Goal: Complete application form

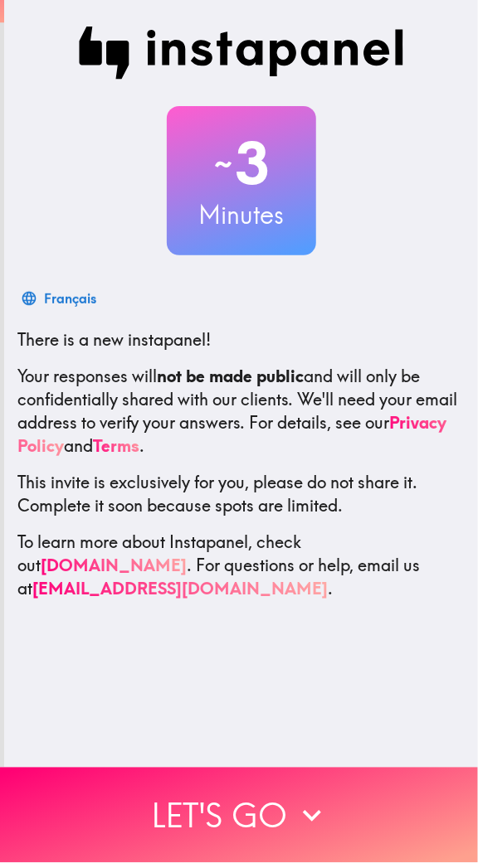
click at [147, 795] on button "Let's go" at bounding box center [239, 815] width 478 height 95
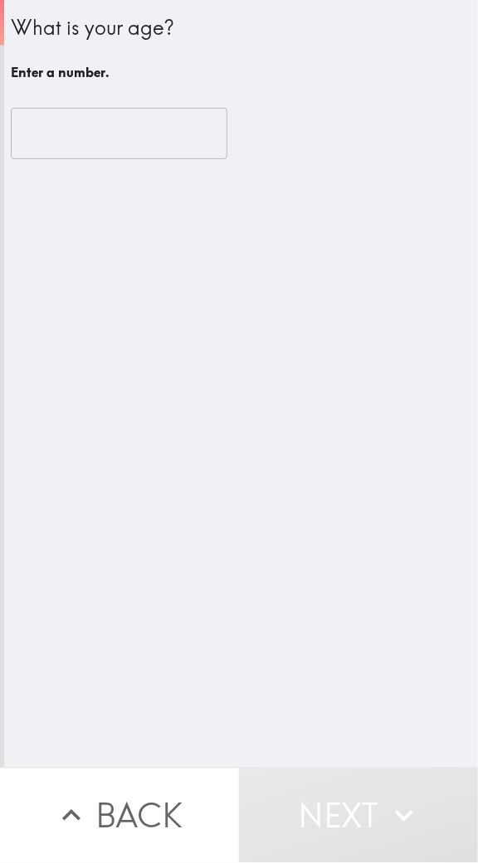
click at [52, 139] on input "number" at bounding box center [119, 133] width 216 height 51
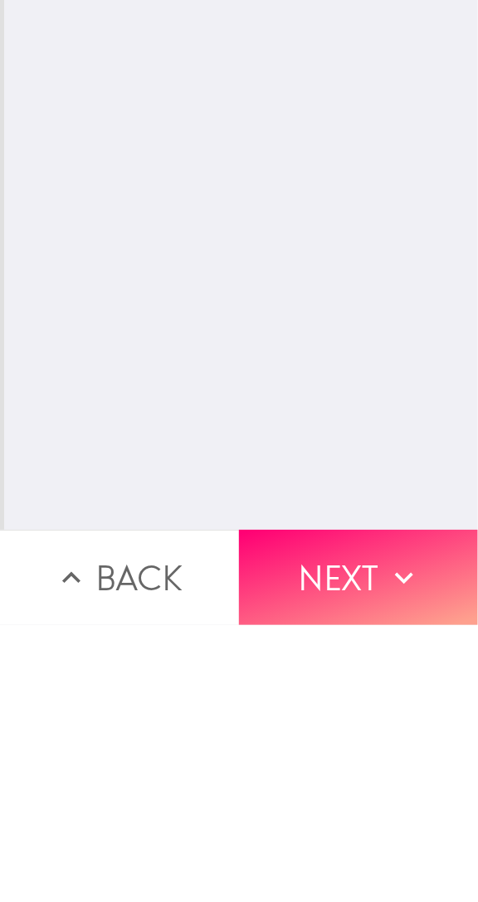
type input "29"
click at [307, 841] on button "Next" at bounding box center [358, 854] width 239 height 95
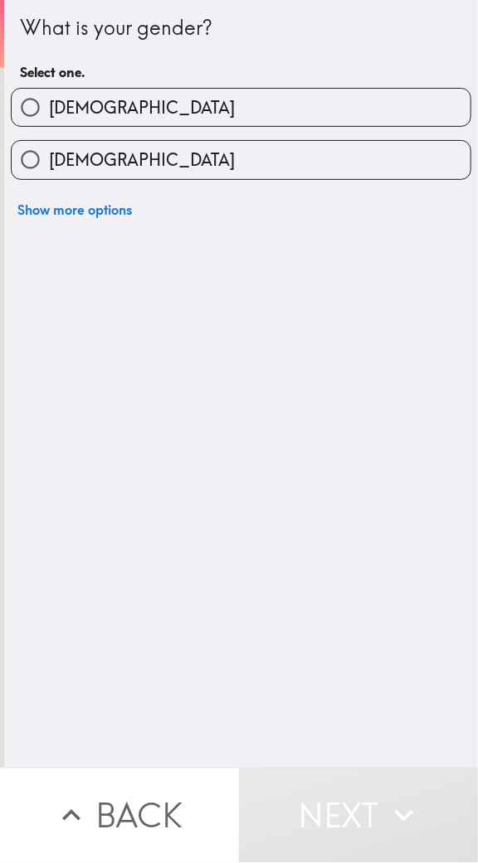
click at [103, 149] on label "[DEMOGRAPHIC_DATA]" at bounding box center [241, 159] width 459 height 37
click at [49, 149] on input "[DEMOGRAPHIC_DATA]" at bounding box center [30, 159] width 37 height 37
radio input "true"
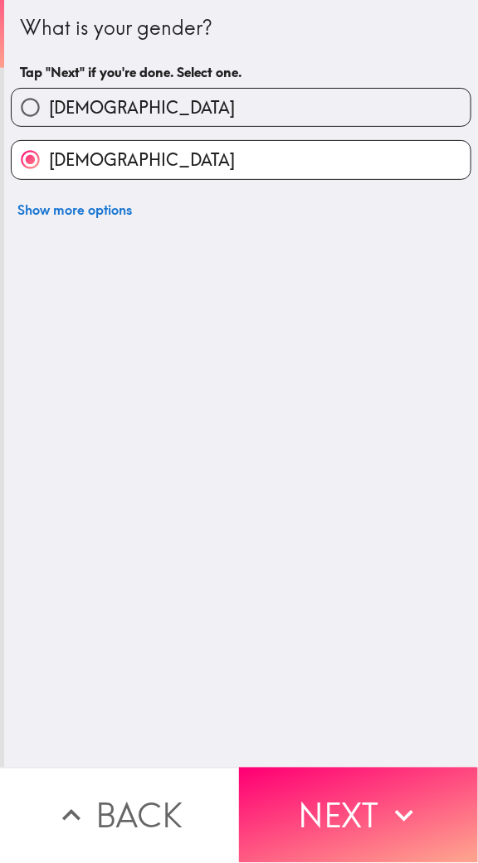
click at [321, 794] on button "Next" at bounding box center [358, 815] width 239 height 95
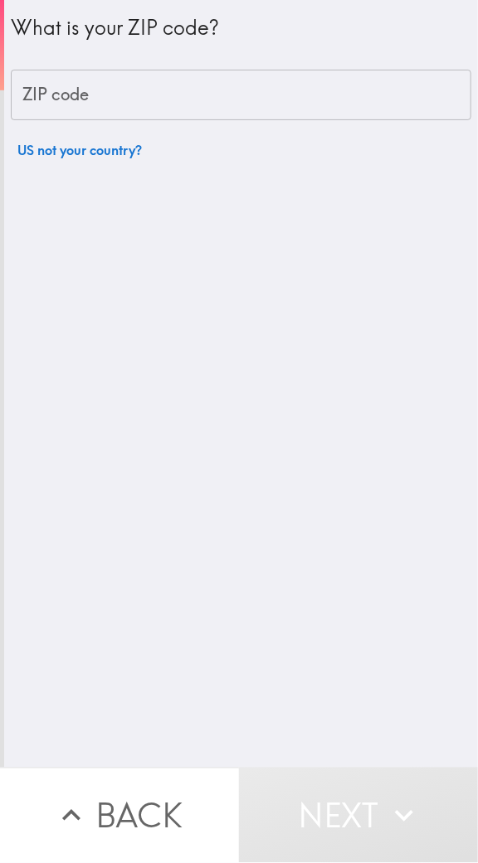
click at [42, 99] on div "ZIP code ZIP code" at bounding box center [241, 95] width 460 height 51
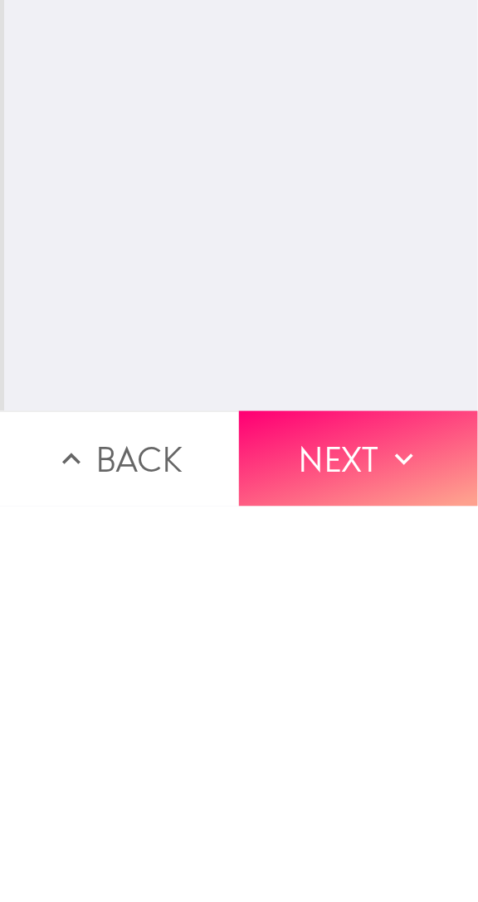
type input "10004"
click at [310, 825] on button "Next" at bounding box center [358, 854] width 239 height 95
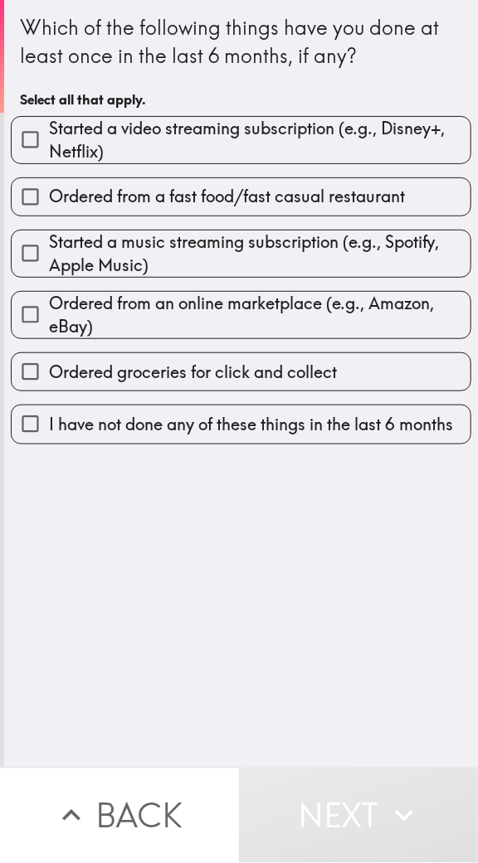
click at [45, 151] on input "Started a video streaming subscription (e.g., Disney+, Netflix)" at bounding box center [30, 139] width 37 height 37
checkbox input "true"
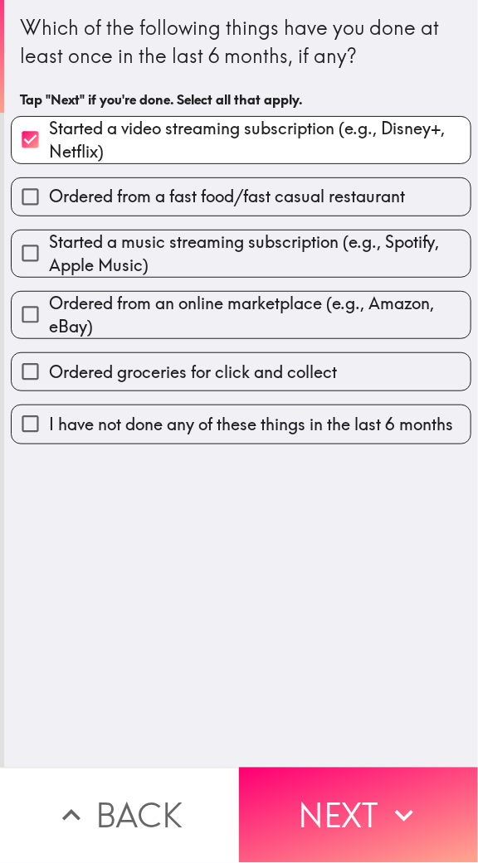
click at [43, 208] on input "Ordered from a fast food/fast casual restaurant" at bounding box center [30, 196] width 37 height 37
checkbox input "true"
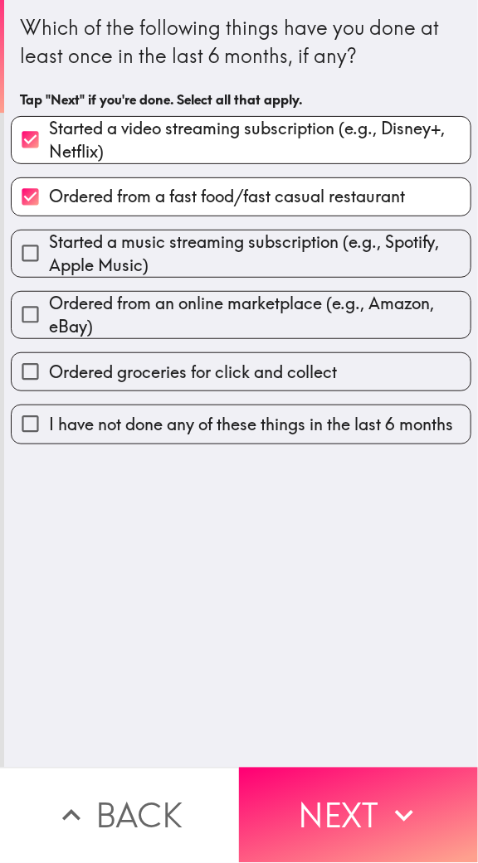
click at [46, 260] on input "Started a music streaming subscription (e.g., Spotify, Apple Music)" at bounding box center [30, 253] width 37 height 37
checkbox input "true"
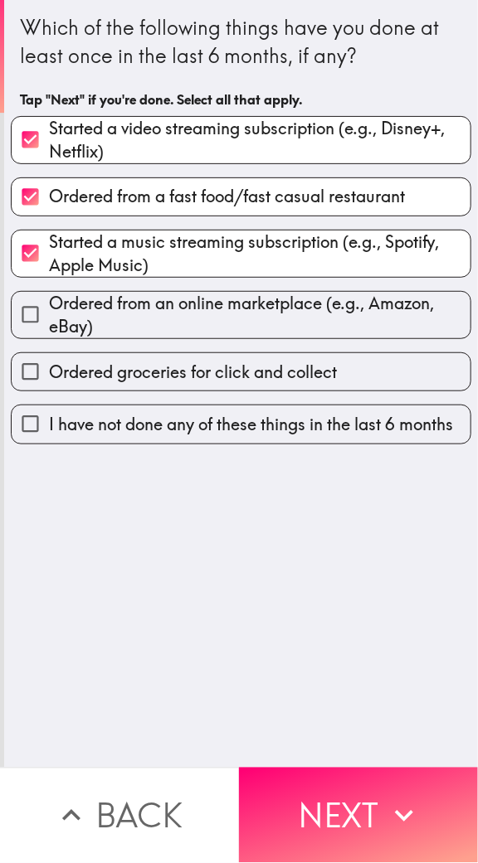
click at [44, 323] on input "Ordered from an online marketplace (e.g., Amazon, eBay)" at bounding box center [30, 314] width 37 height 37
checkbox input "true"
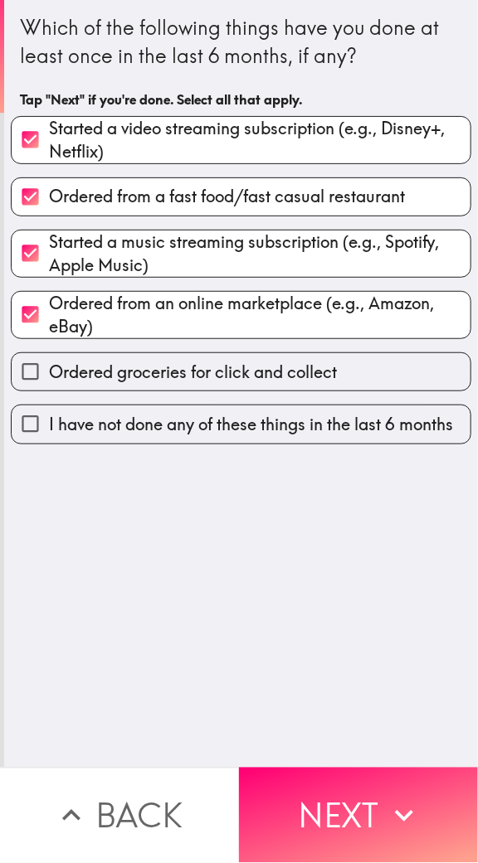
click at [43, 384] on input "Ordered groceries for click and collect" at bounding box center [30, 371] width 37 height 37
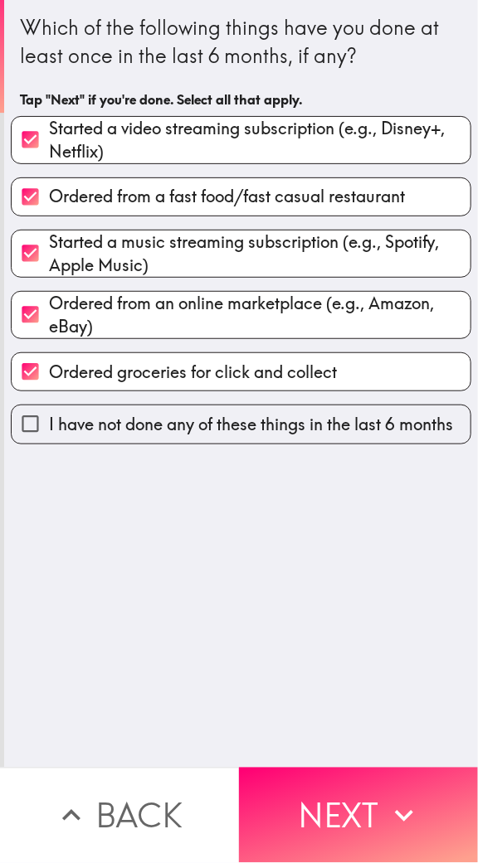
click at [44, 374] on input "Ordered groceries for click and collect" at bounding box center [30, 371] width 37 height 37
checkbox input "false"
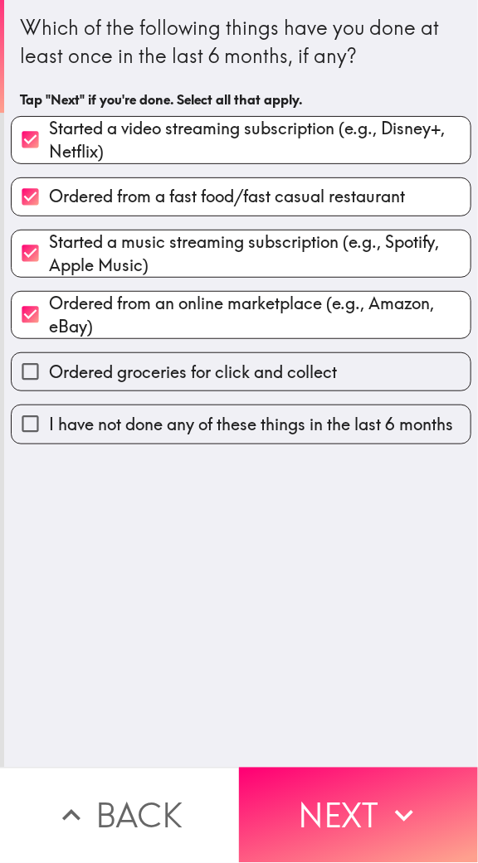
click at [335, 813] on button "Next" at bounding box center [358, 815] width 239 height 95
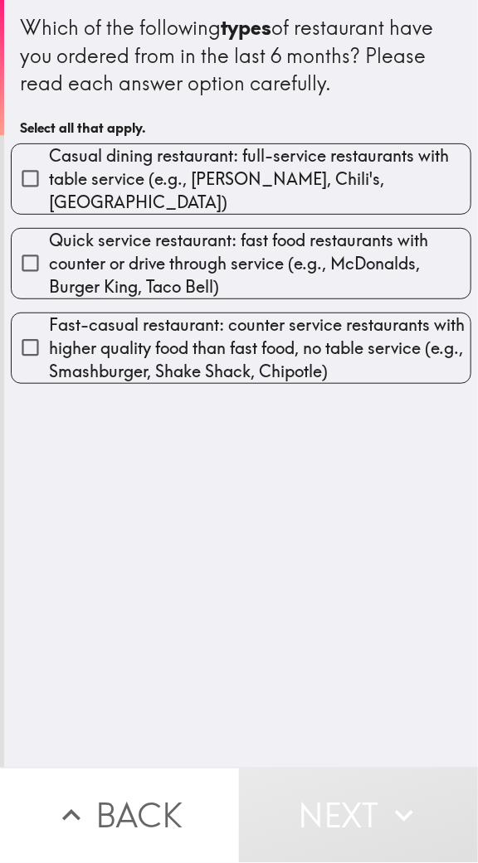
click at [71, 187] on span "Casual dining restaurant: full-service restaurants with table service (e.g., [P…" at bounding box center [259, 179] width 421 height 70
click at [49, 187] on input "Casual dining restaurant: full-service restaurants with table service (e.g., [P…" at bounding box center [30, 178] width 37 height 37
checkbox input "true"
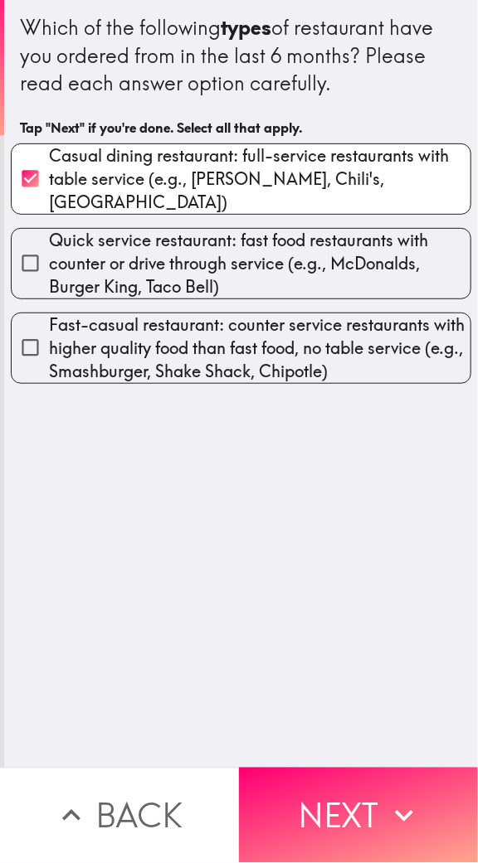
click at [86, 349] on span "Fast-casual restaurant: counter service restaurants with higher quality food th…" at bounding box center [259, 349] width 421 height 70
click at [49, 349] on input "Fast-casual restaurant: counter service restaurants with higher quality food th…" at bounding box center [30, 347] width 37 height 37
checkbox input "true"
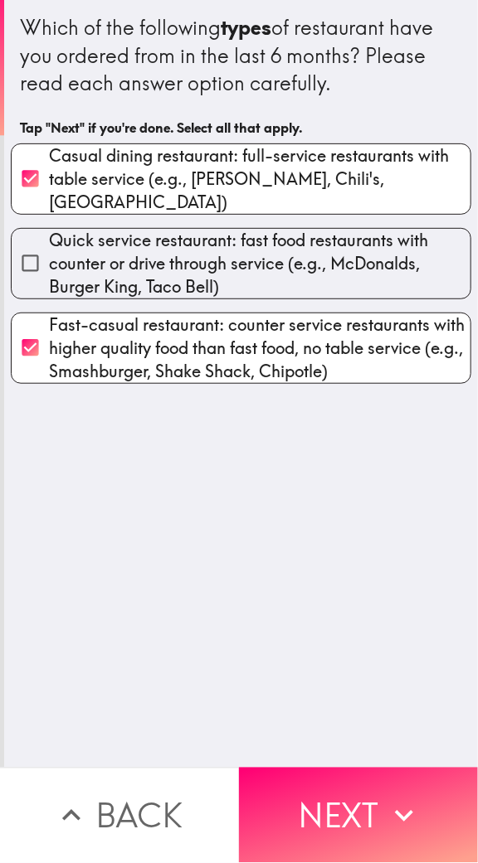
click at [85, 255] on span "Quick service restaurant: fast food restaurants with counter or drive through s…" at bounding box center [259, 264] width 421 height 70
click at [49, 255] on input "Quick service restaurant: fast food restaurants with counter or drive through s…" at bounding box center [30, 263] width 37 height 37
checkbox input "true"
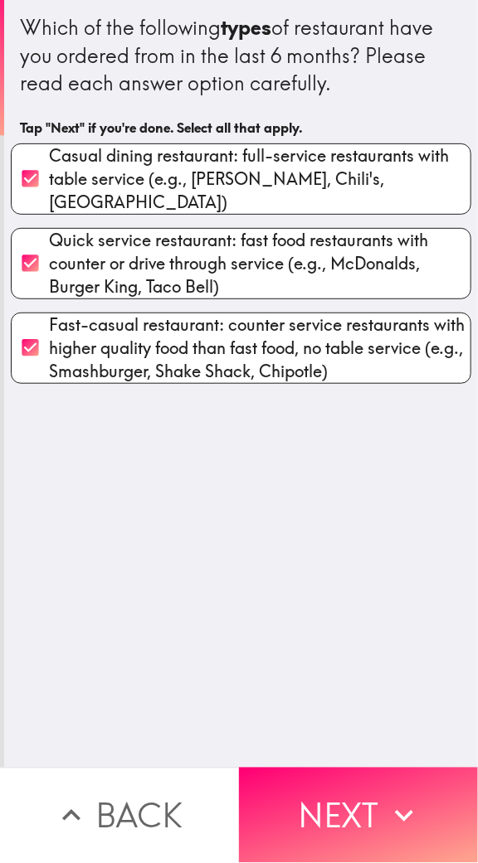
click at [319, 829] on button "Next" at bounding box center [358, 815] width 239 height 95
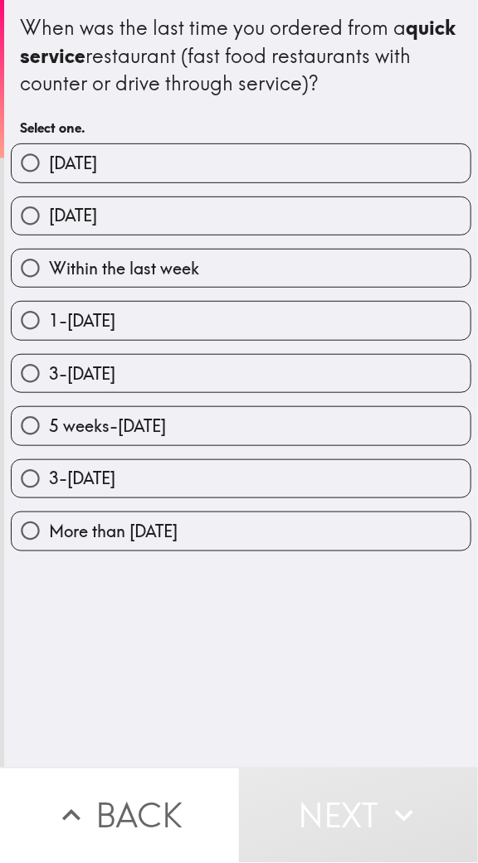
click at [85, 204] on label "[DATE]" at bounding box center [241, 215] width 459 height 37
click at [49, 204] on input "[DATE]" at bounding box center [30, 215] width 37 height 37
radio input "true"
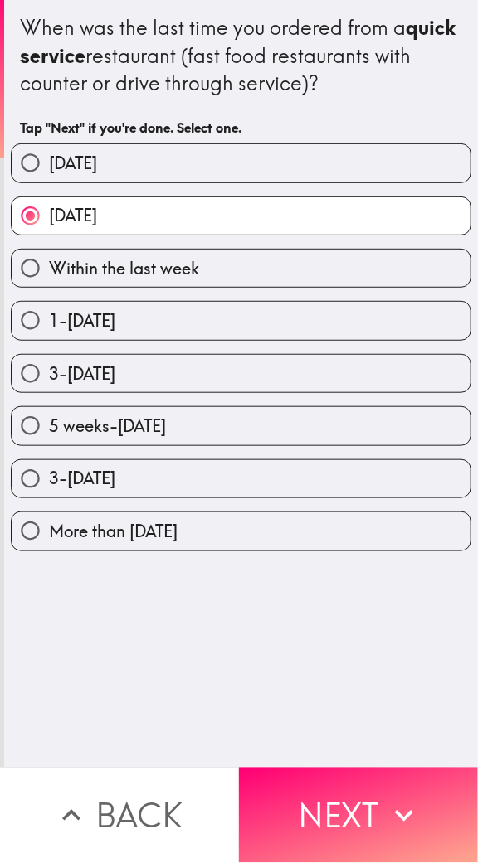
click at [318, 778] on button "Next" at bounding box center [358, 815] width 239 height 95
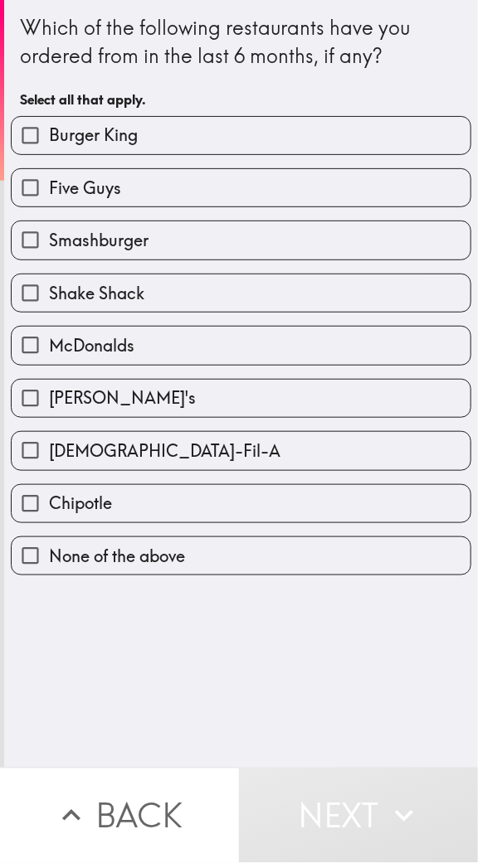
click at [48, 187] on input "Five Guys" at bounding box center [30, 187] width 37 height 37
checkbox input "true"
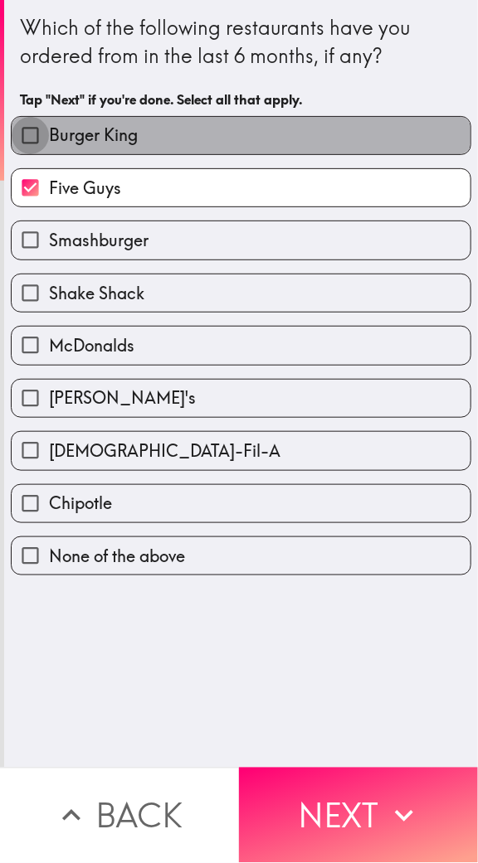
click at [42, 143] on input "Burger King" at bounding box center [30, 135] width 37 height 37
checkbox input "true"
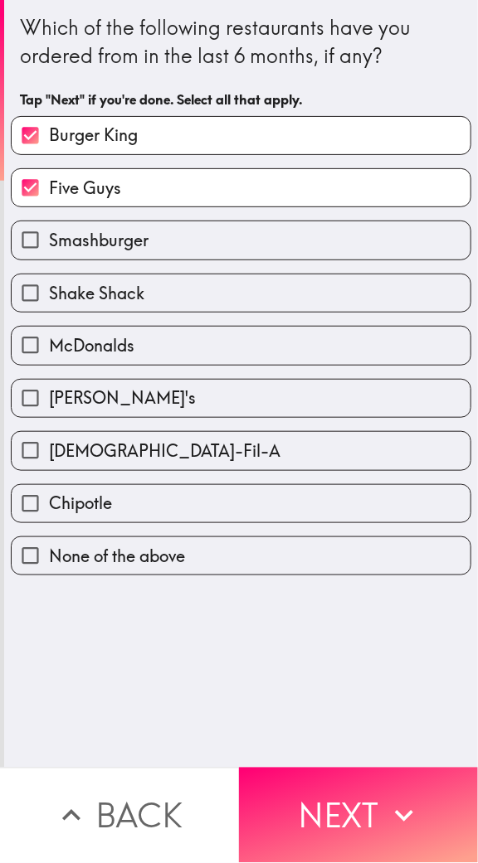
click at [46, 228] on input "Smashburger" at bounding box center [30, 239] width 37 height 37
checkbox input "true"
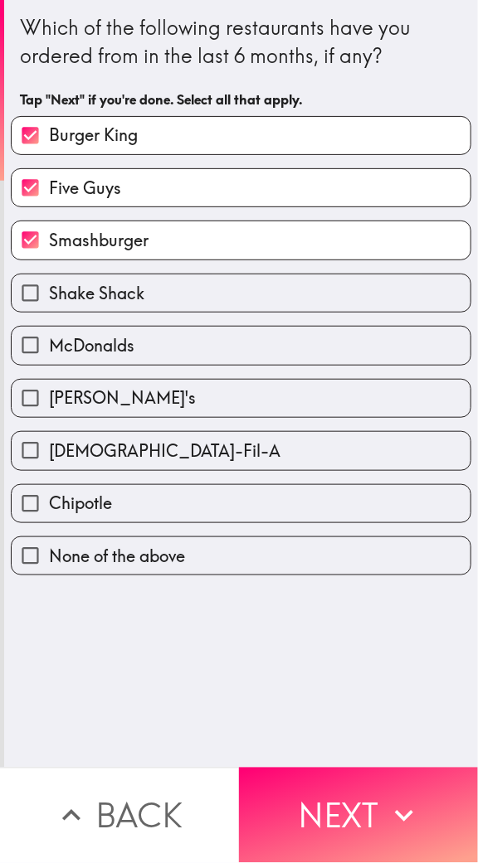
click at [41, 334] on input "McDonalds" at bounding box center [30, 345] width 37 height 37
checkbox input "true"
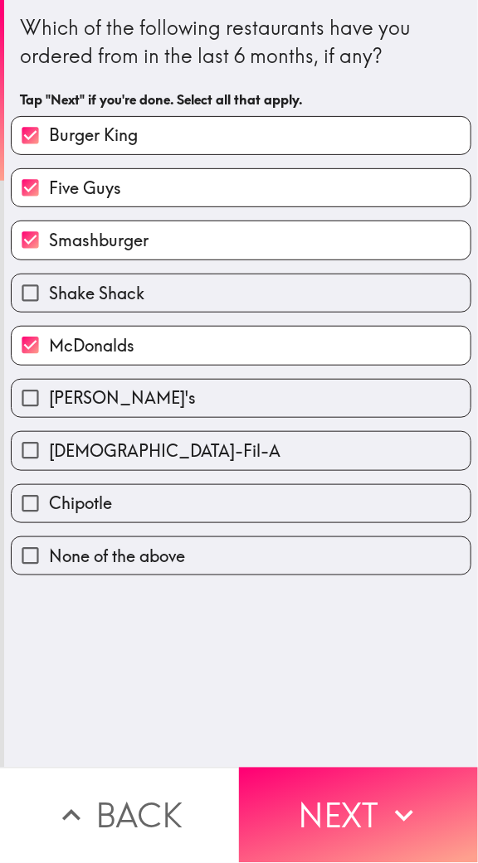
click at [49, 396] on input "[PERSON_NAME]'s" at bounding box center [30, 398] width 37 height 37
checkbox input "true"
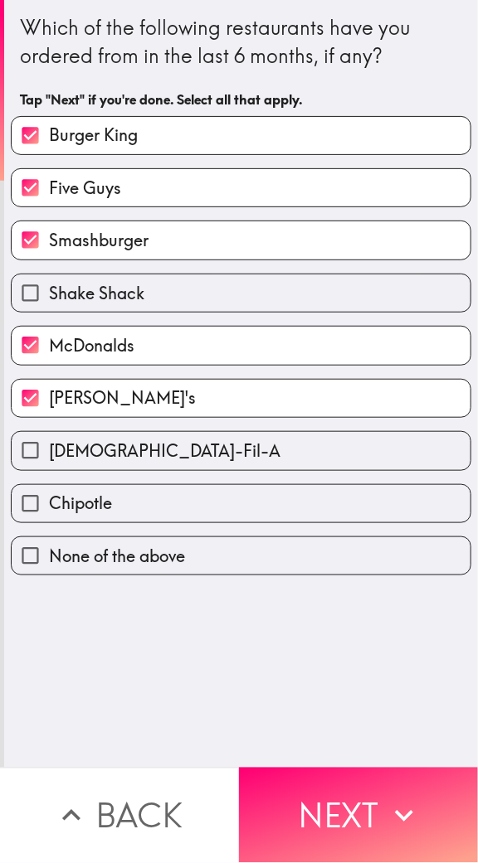
click at [328, 802] on button "Next" at bounding box center [358, 815] width 239 height 95
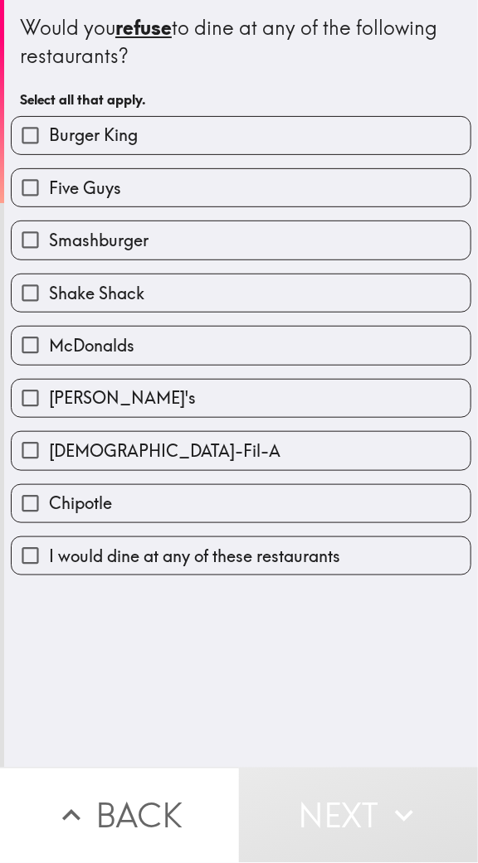
click at [45, 289] on input "Shake Shack" at bounding box center [30, 293] width 37 height 37
checkbox input "true"
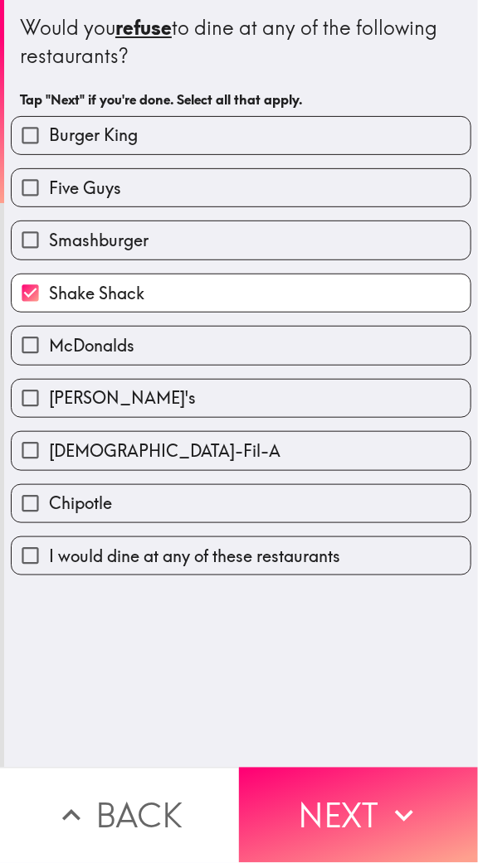
click at [331, 806] on button "Next" at bounding box center [358, 815] width 239 height 95
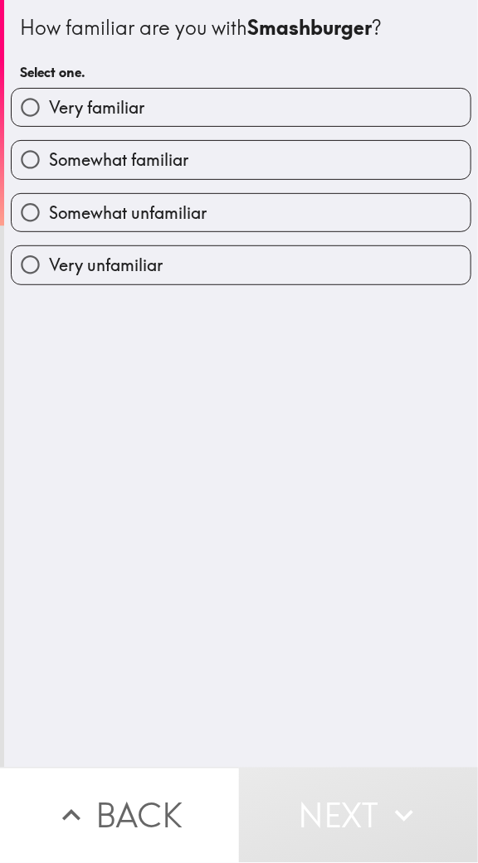
click at [46, 171] on input "Somewhat familiar" at bounding box center [30, 159] width 37 height 37
radio input "true"
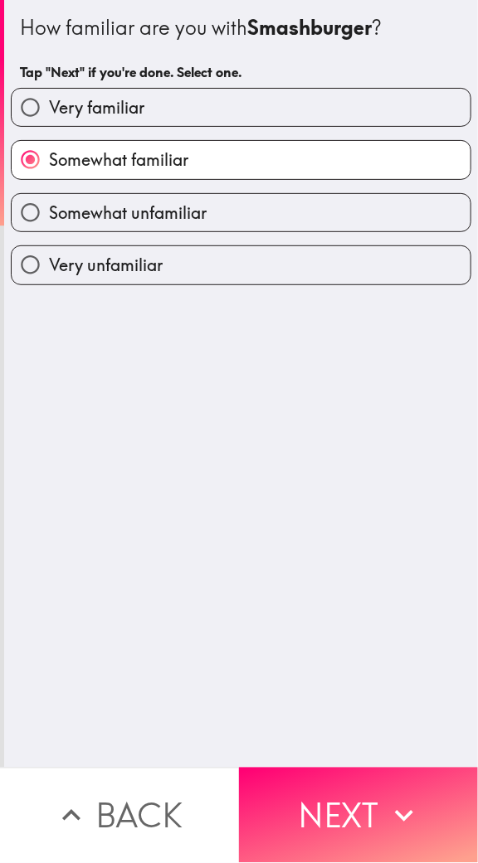
click at [335, 801] on button "Next" at bounding box center [358, 815] width 239 height 95
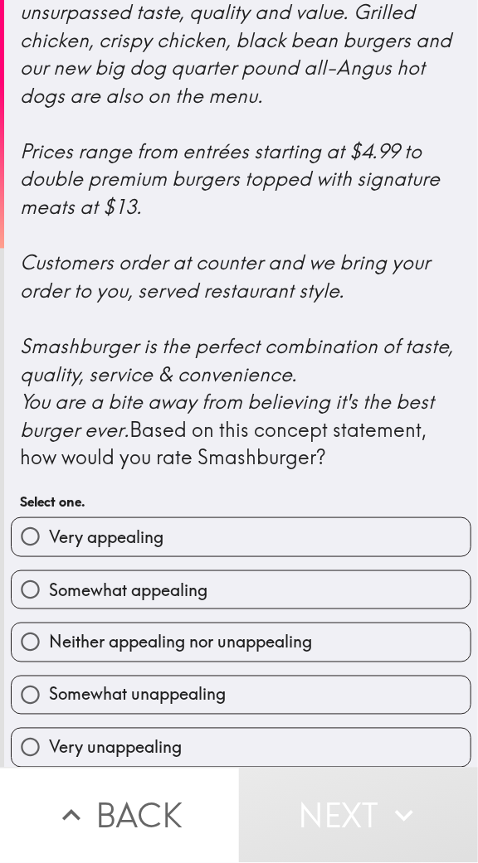
scroll to position [547, 0]
click at [42, 524] on input "Very appealing" at bounding box center [30, 536] width 37 height 37
radio input "true"
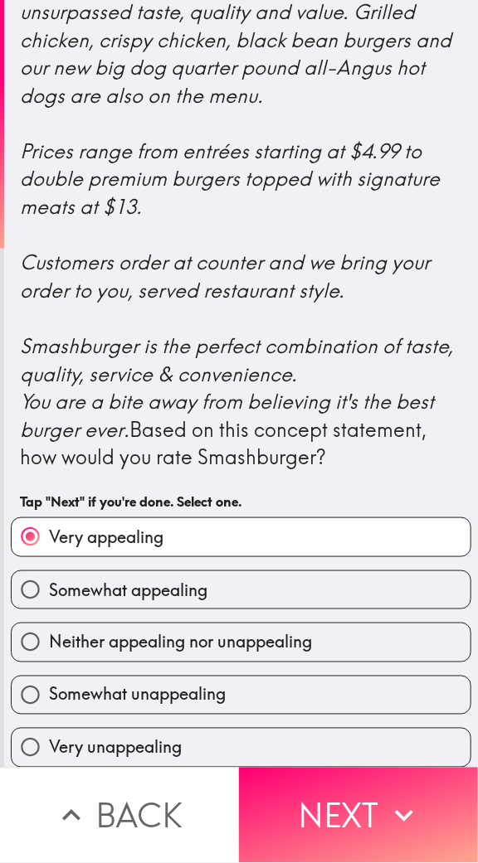
click at [322, 739] on label "Very unappealing" at bounding box center [241, 747] width 459 height 37
click at [49, 739] on input "Very unappealing" at bounding box center [30, 747] width 37 height 37
radio input "true"
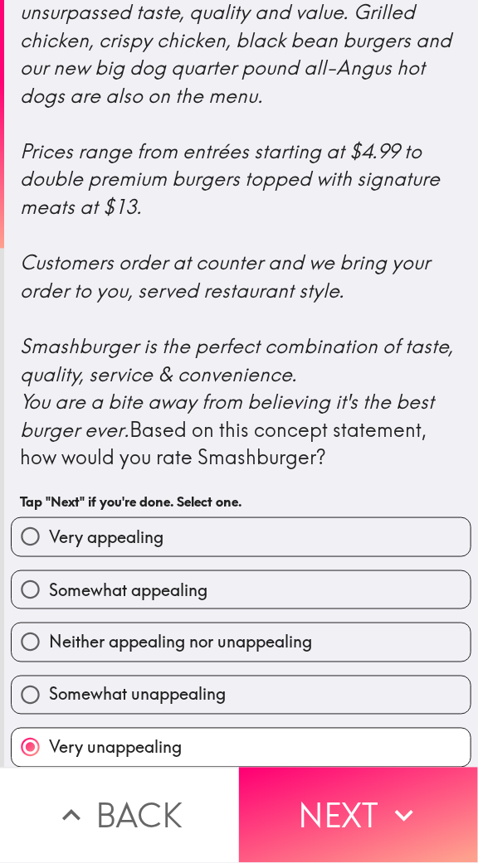
click at [44, 543] on input "Very appealing" at bounding box center [30, 536] width 37 height 37
radio input "true"
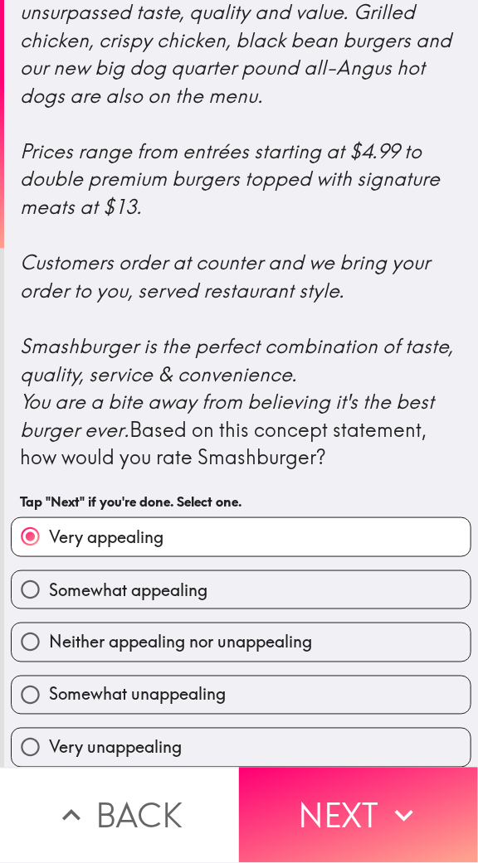
click at [292, 814] on button "Next" at bounding box center [358, 815] width 239 height 95
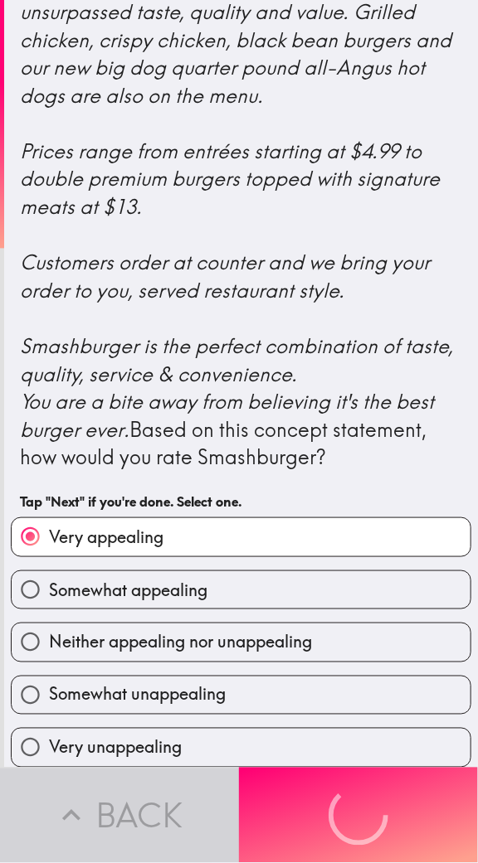
scroll to position [0, 0]
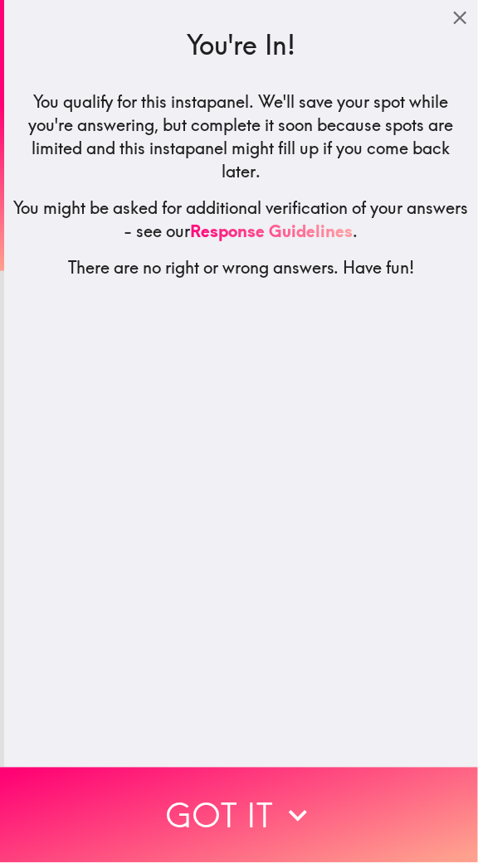
click at [182, 814] on button "Got it" at bounding box center [239, 815] width 478 height 95
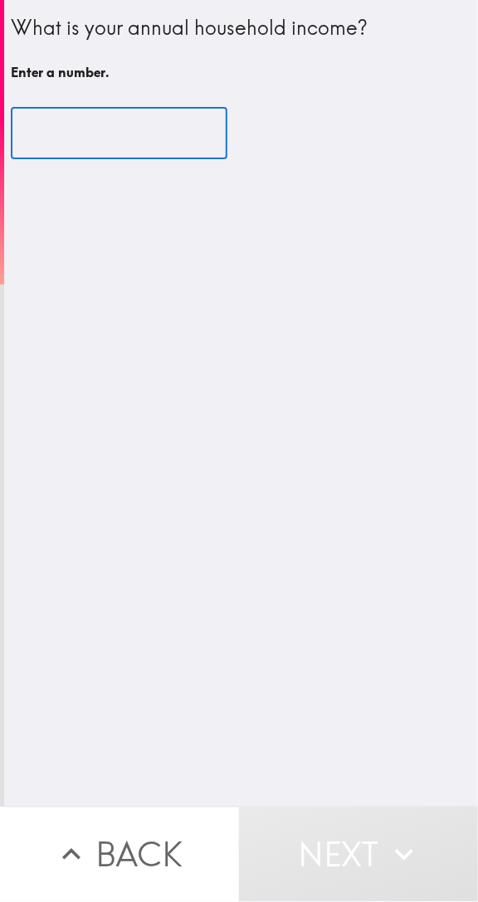
click at [46, 155] on input "number" at bounding box center [119, 133] width 216 height 51
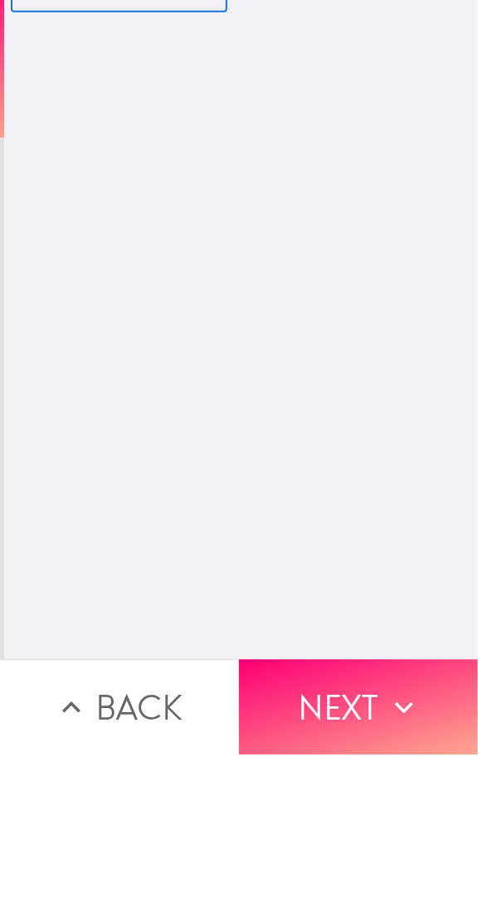
type input "100000"
click at [209, 591] on div "What is your annual household income? Tap "Next" if you're done. Enter a number…" at bounding box center [241, 403] width 474 height 807
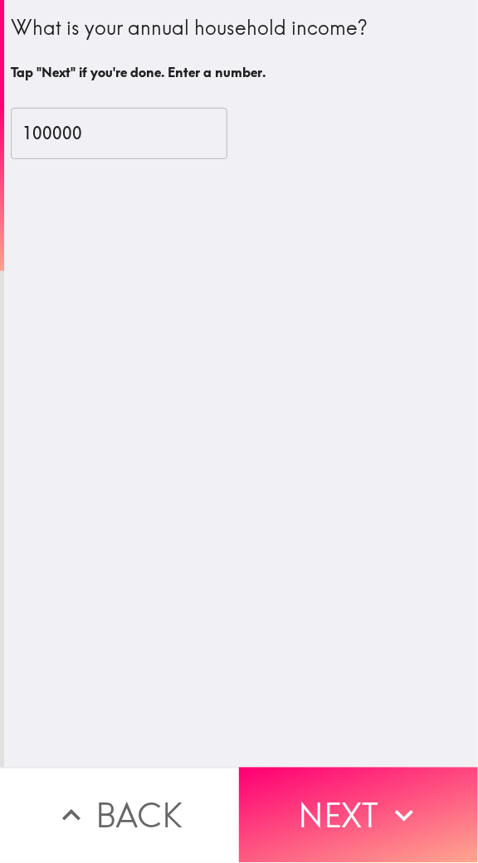
click at [295, 811] on button "Next" at bounding box center [358, 815] width 239 height 95
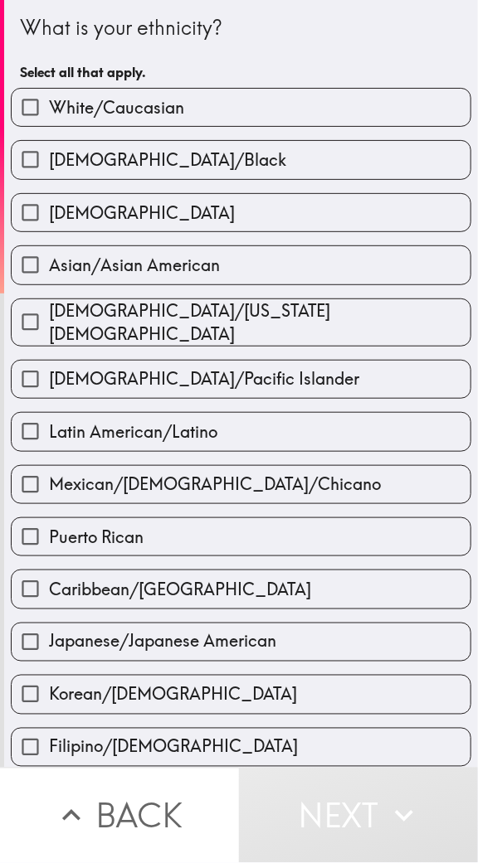
click at [16, 533] on input "Puerto Rican" at bounding box center [30, 536] width 37 height 37
checkbox input "true"
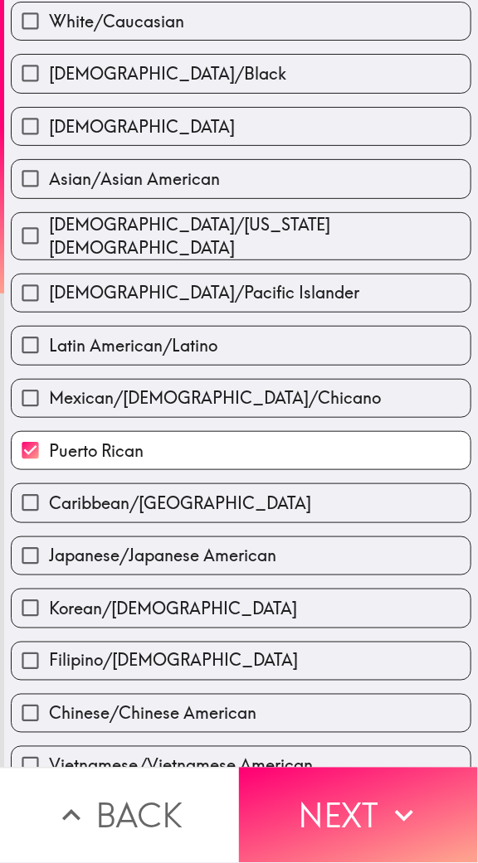
scroll to position [85, 0]
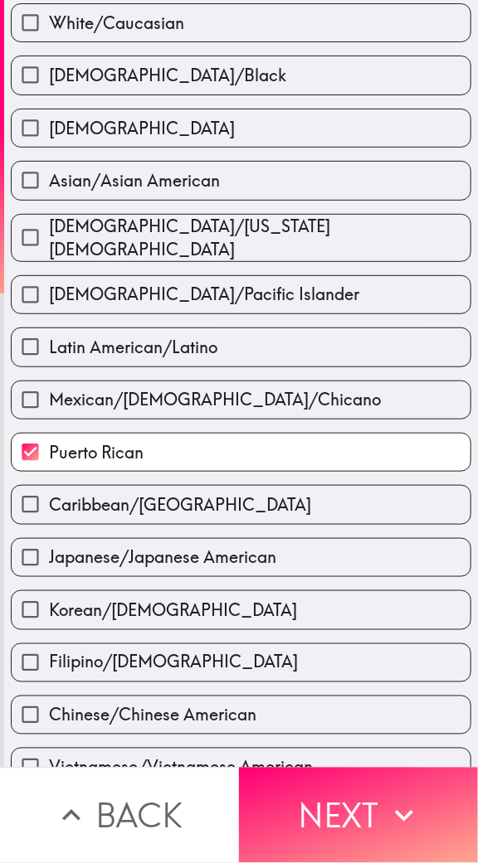
click at [35, 28] on input "White/Caucasian" at bounding box center [30, 22] width 37 height 37
checkbox input "true"
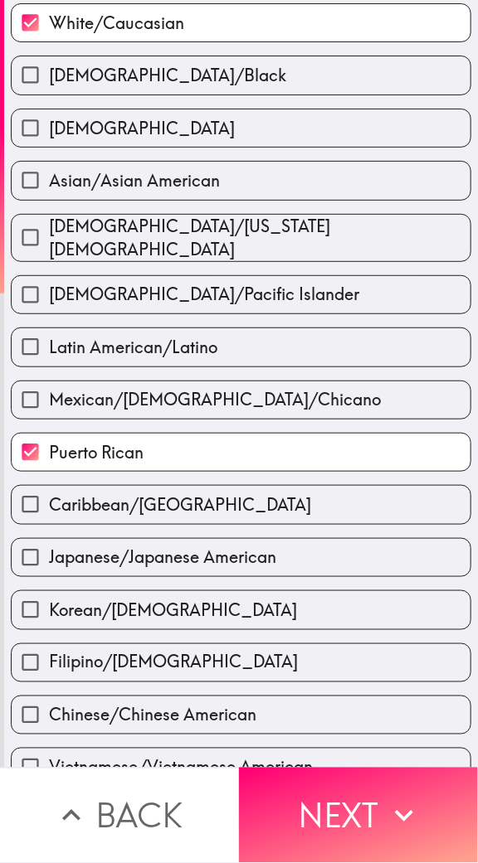
click at [328, 805] on button "Next" at bounding box center [358, 815] width 239 height 95
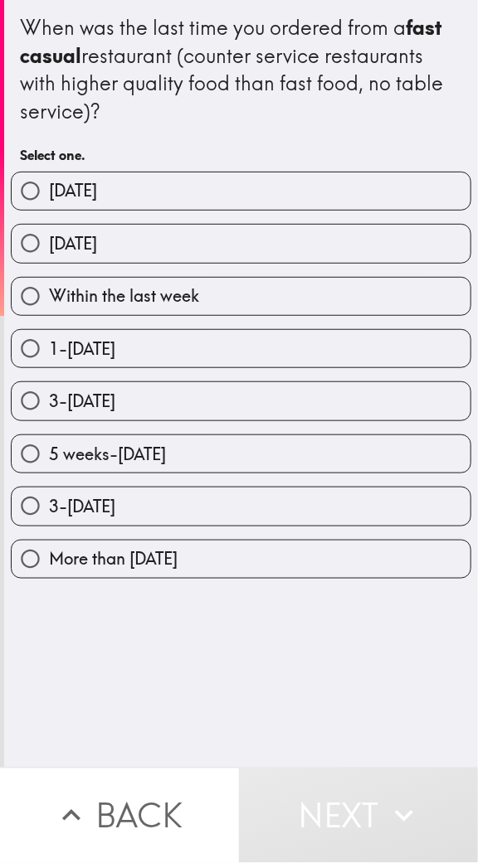
click at [91, 289] on span "Within the last week" at bounding box center [124, 296] width 150 height 23
click at [49, 289] on input "Within the last week" at bounding box center [30, 296] width 37 height 37
radio input "true"
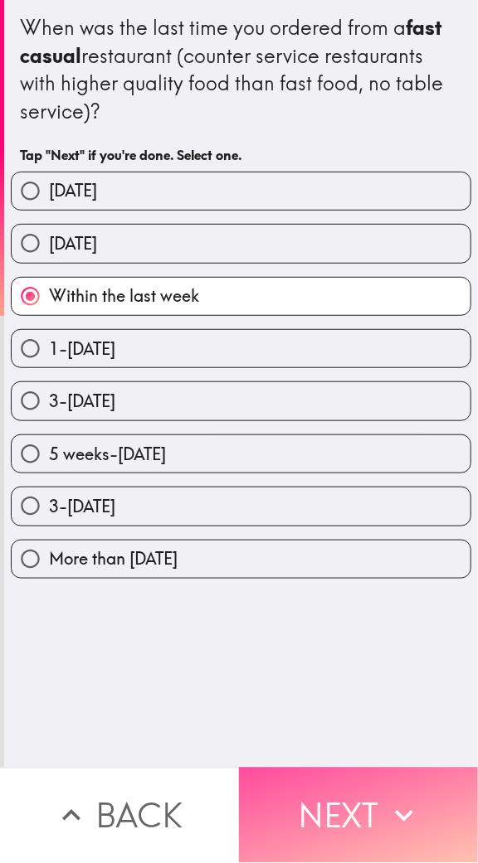
click at [338, 798] on button "Next" at bounding box center [358, 815] width 239 height 95
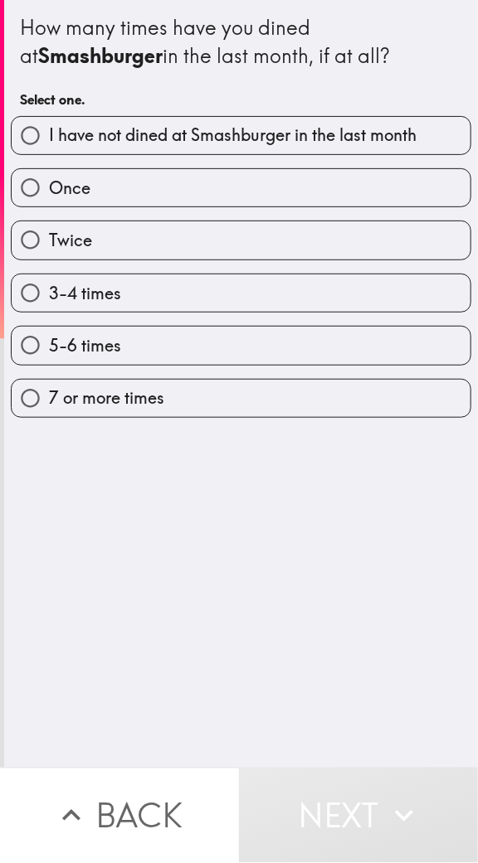
click at [49, 239] on input "Twice" at bounding box center [30, 239] width 37 height 37
radio input "true"
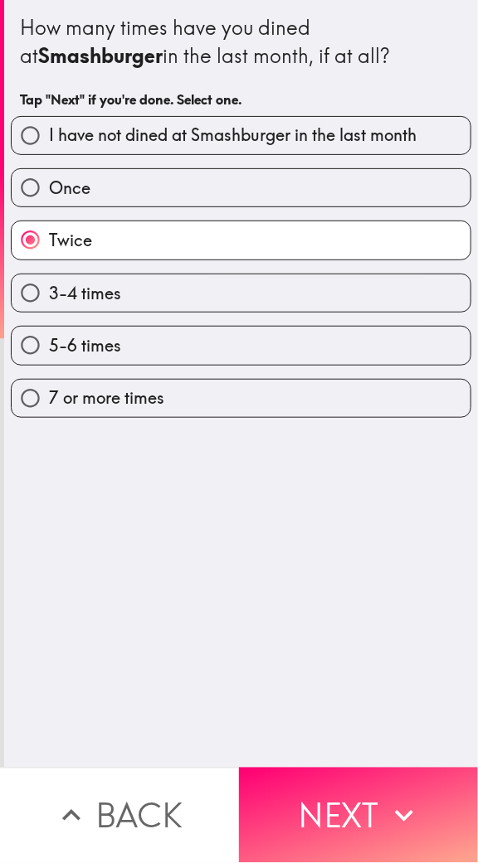
click at [310, 790] on button "Next" at bounding box center [358, 815] width 239 height 95
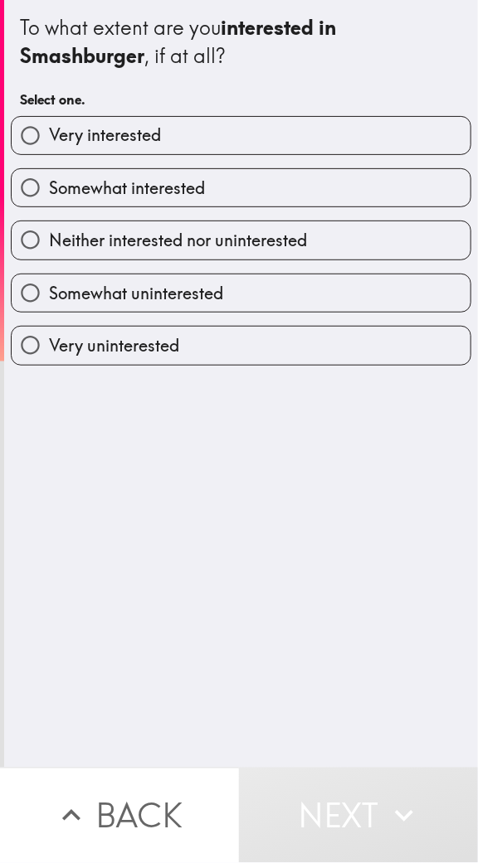
click at [77, 148] on label "Very interested" at bounding box center [241, 135] width 459 height 37
click at [49, 148] on input "Very interested" at bounding box center [30, 135] width 37 height 37
radio input "true"
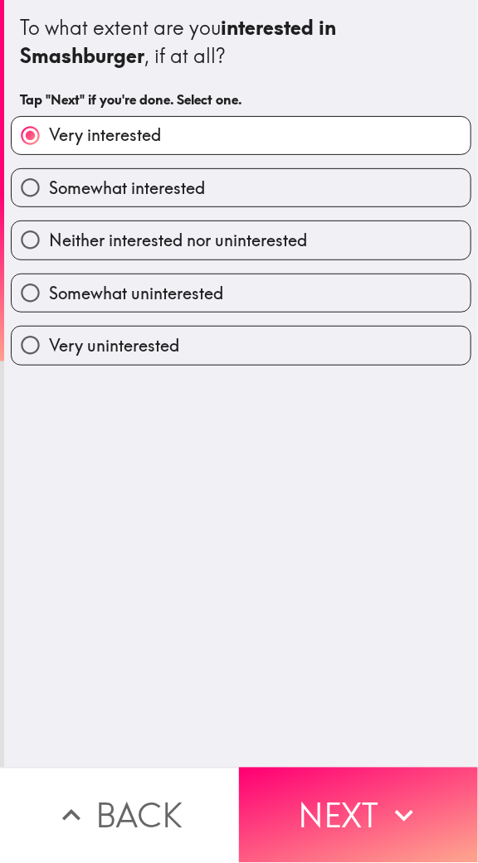
click at [320, 836] on button "Next" at bounding box center [358, 815] width 239 height 95
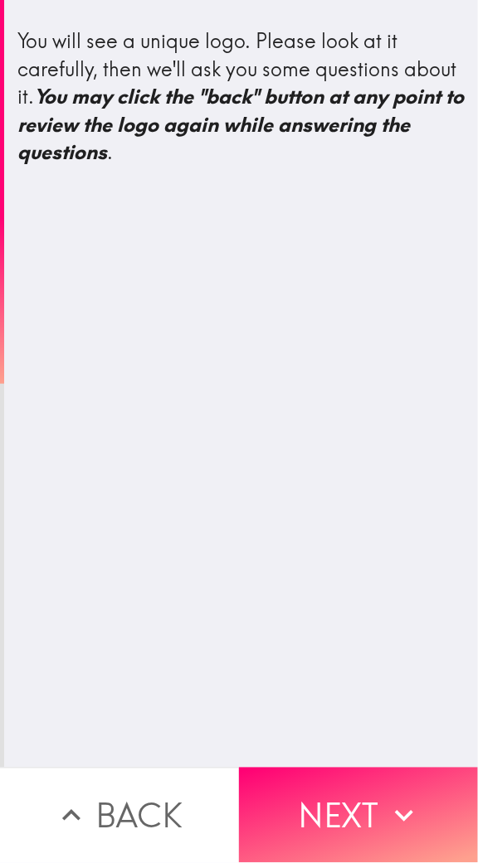
click at [322, 807] on button "Next" at bounding box center [358, 815] width 239 height 95
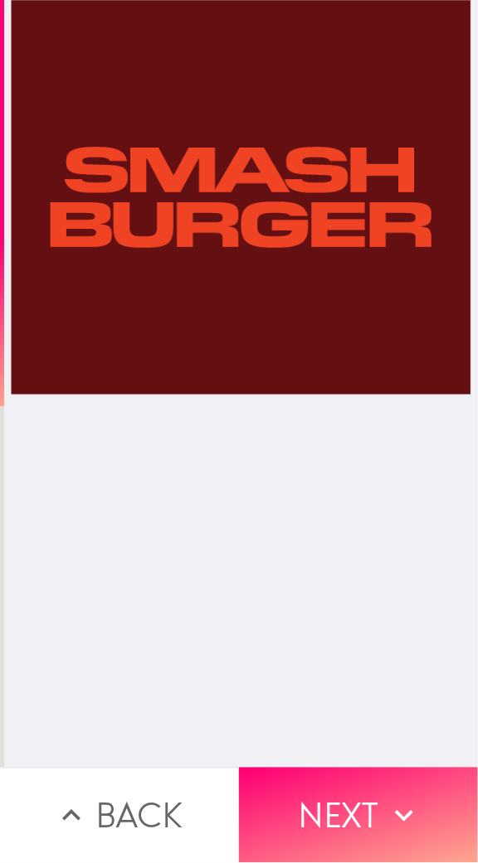
click at [323, 737] on div at bounding box center [241, 384] width 460 height 768
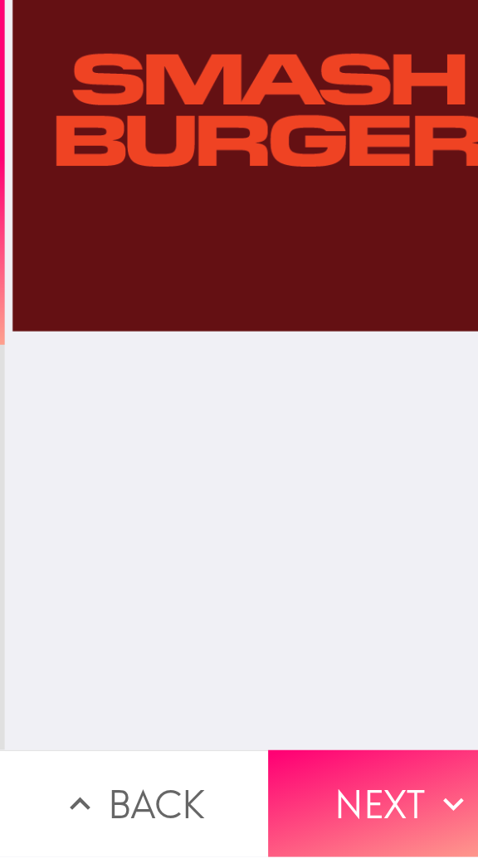
click at [307, 822] on button "Next" at bounding box center [358, 815] width 239 height 95
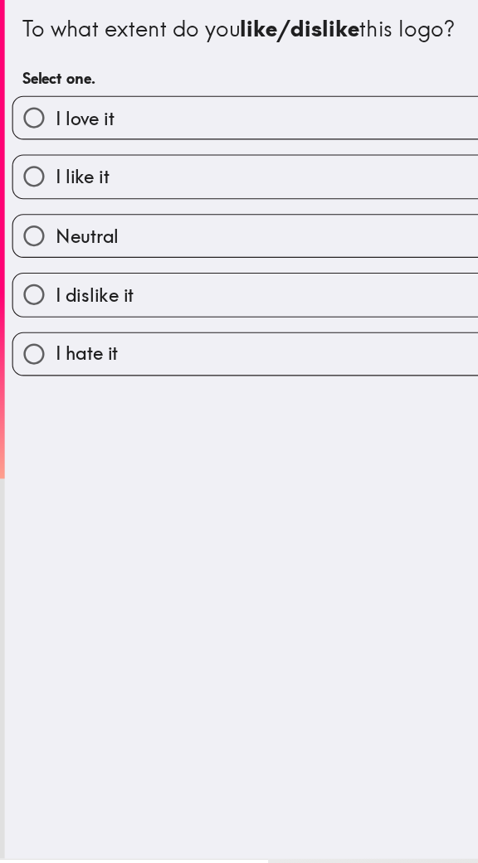
click at [46, 118] on input "I love it" at bounding box center [30, 107] width 37 height 37
radio input "true"
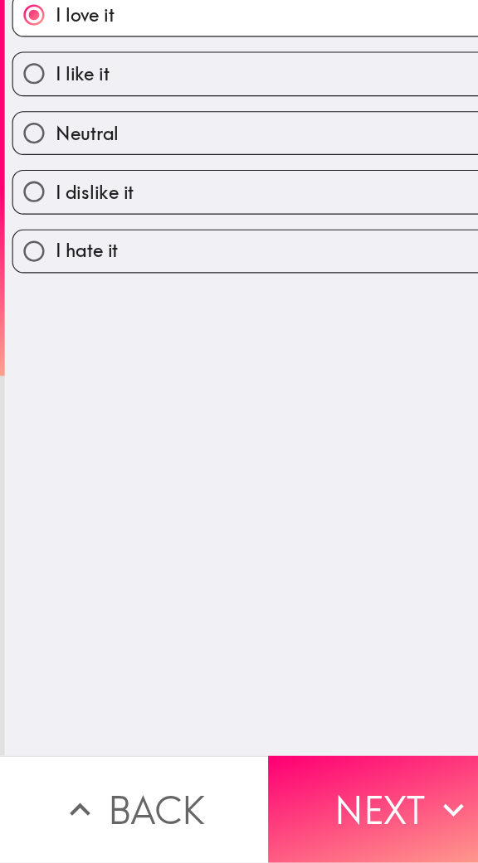
click at [322, 802] on button "Next" at bounding box center [358, 815] width 239 height 95
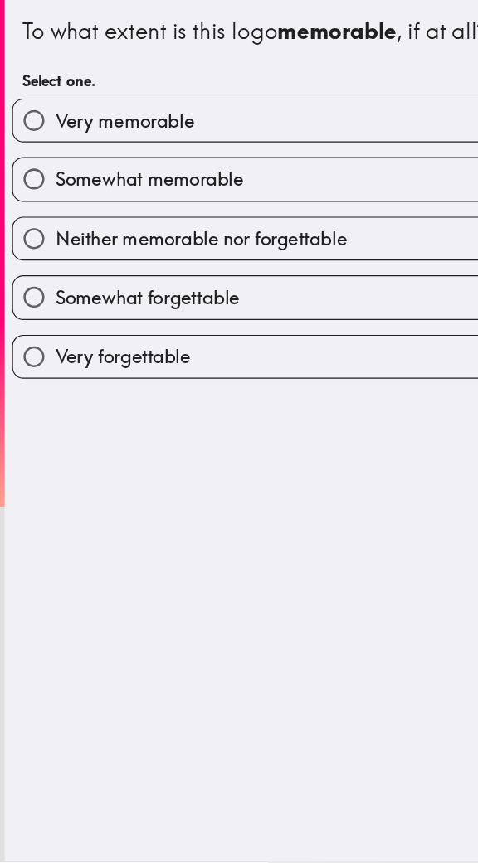
click at [36, 158] on input "Somewhat memorable" at bounding box center [30, 159] width 37 height 37
radio input "true"
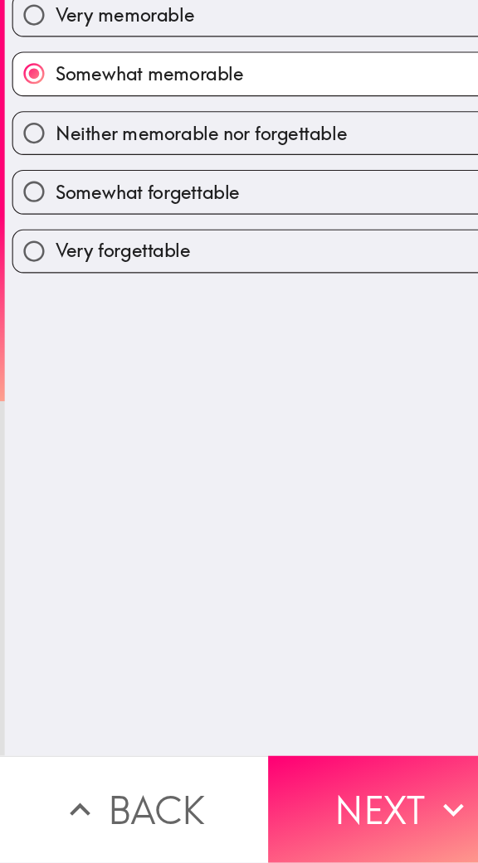
click at [299, 836] on button "Next" at bounding box center [358, 815] width 239 height 95
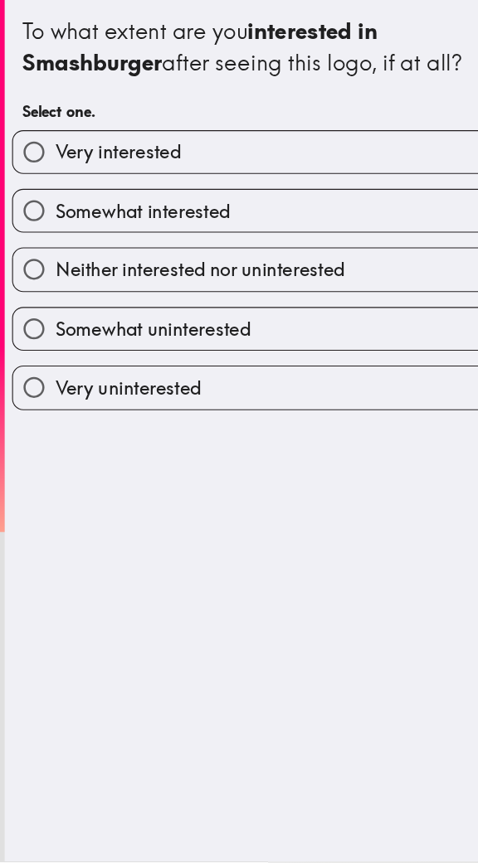
click at [93, 150] on label "Very interested" at bounding box center [241, 135] width 459 height 37
click at [49, 150] on input "Very interested" at bounding box center [30, 135] width 37 height 37
radio input "true"
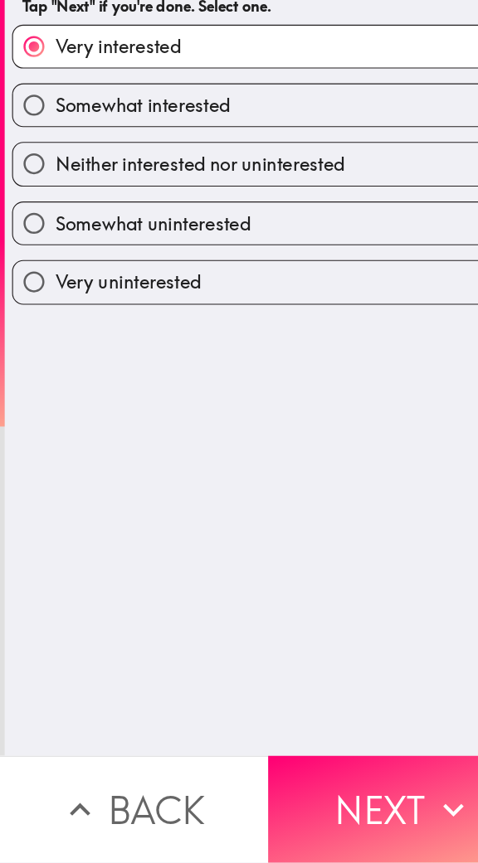
click at [305, 802] on button "Next" at bounding box center [358, 815] width 239 height 95
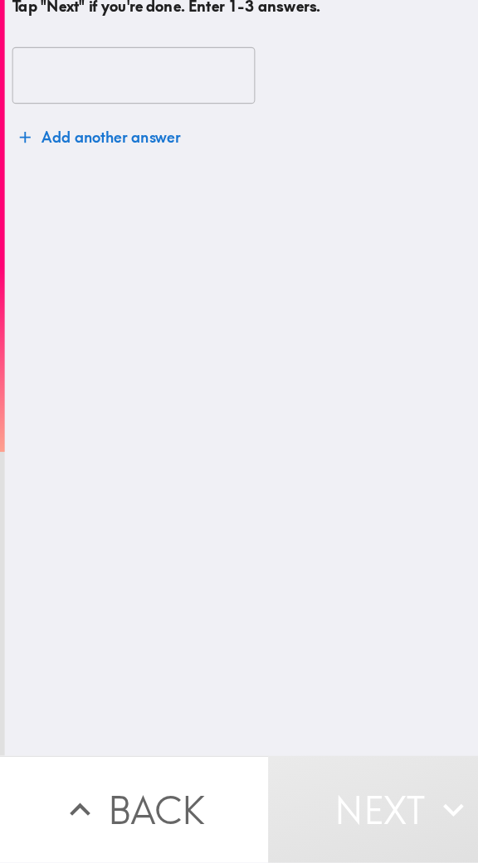
click at [107, 464] on div "Give us one to three adjectives you would use to describe the logo. Tap "Next" …" at bounding box center [241, 384] width 474 height 768
click at [100, 460] on div "Give us one to three adjectives you would use to describe the logo. Tap "Next" …" at bounding box center [241, 384] width 474 height 768
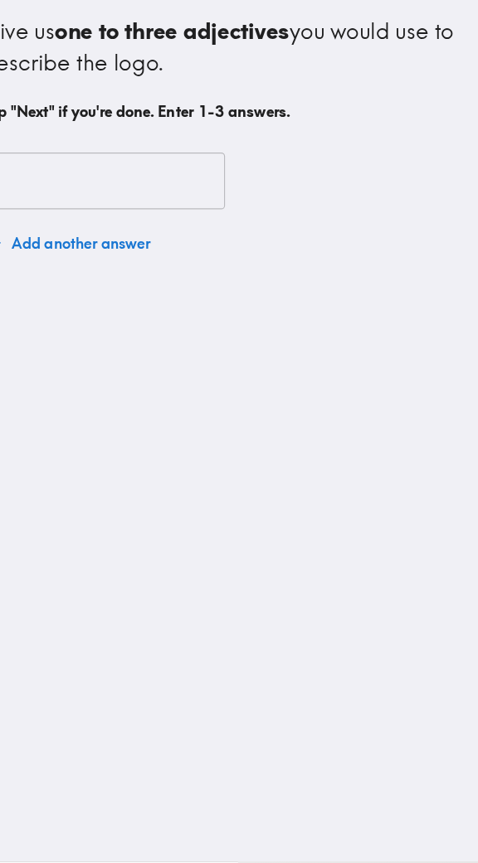
click at [47, 153] on input "text" at bounding box center [119, 161] width 216 height 51
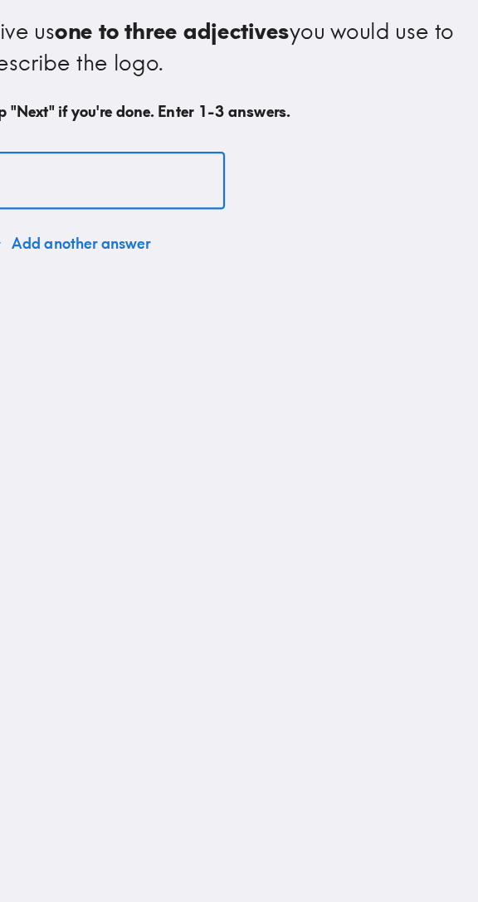
click at [30, 169] on input "text" at bounding box center [119, 161] width 216 height 51
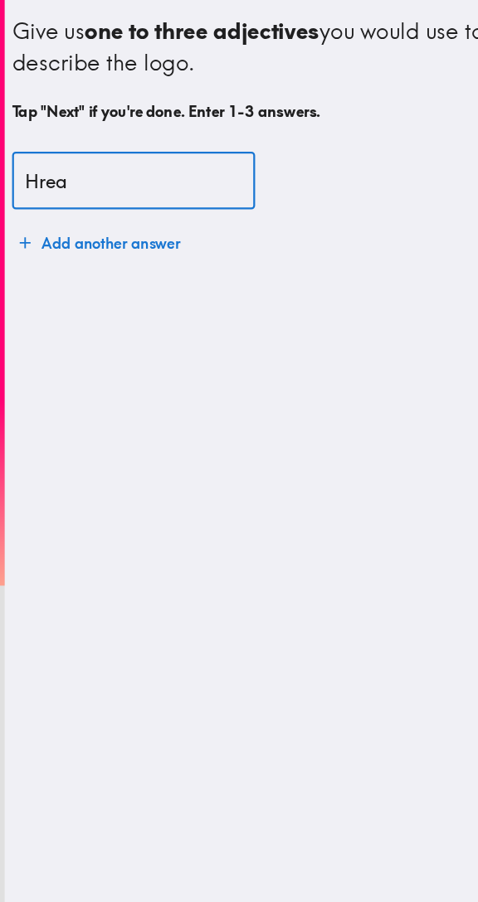
type input "Hreat"
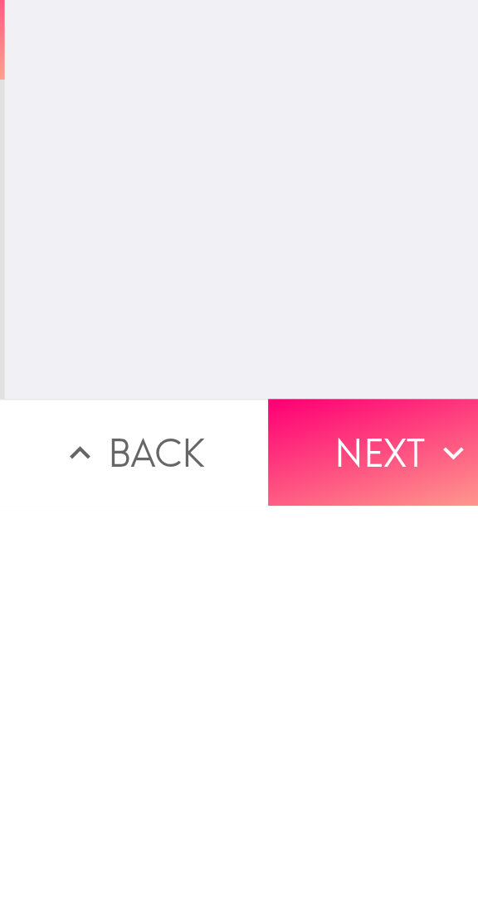
type input "Great, colorful fun"
click at [304, 842] on button "Next" at bounding box center [358, 854] width 239 height 95
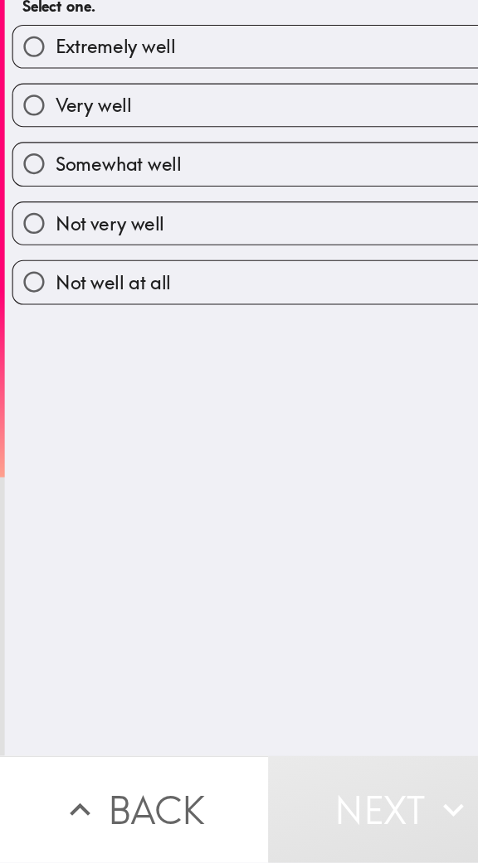
click at [44, 194] on input "Very well" at bounding box center [30, 187] width 37 height 37
radio input "true"
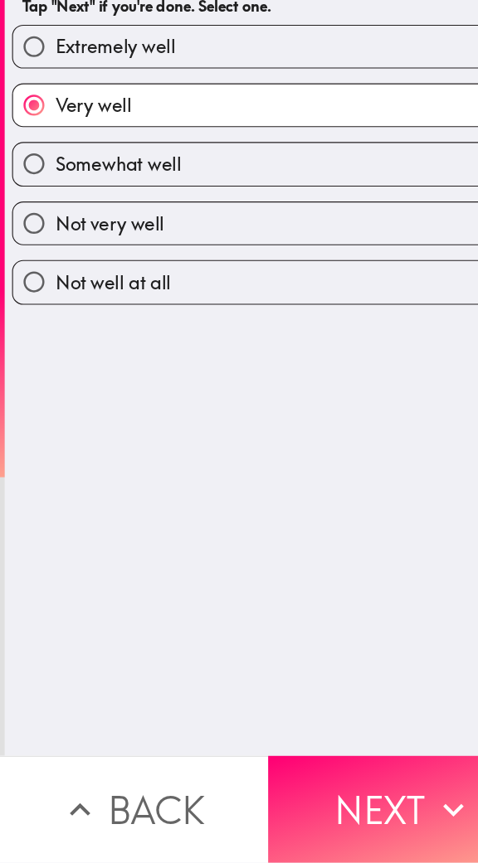
click at [311, 824] on button "Next" at bounding box center [358, 815] width 239 height 95
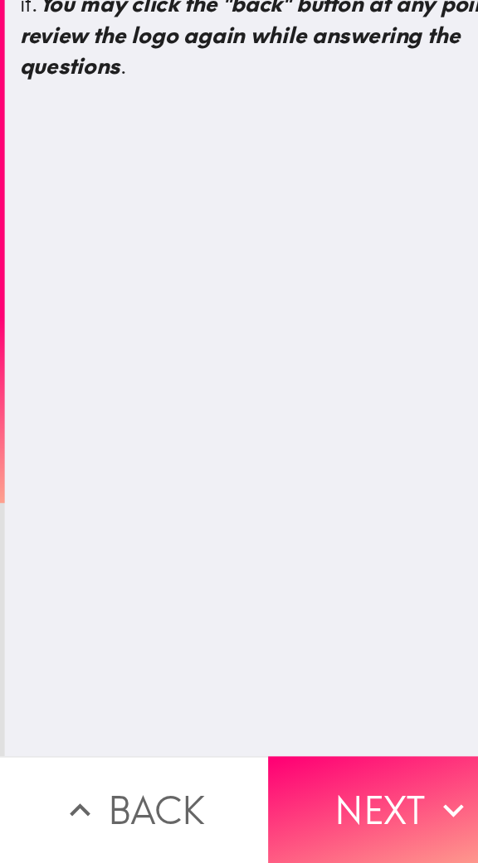
click at [304, 798] on button "Next" at bounding box center [358, 815] width 239 height 95
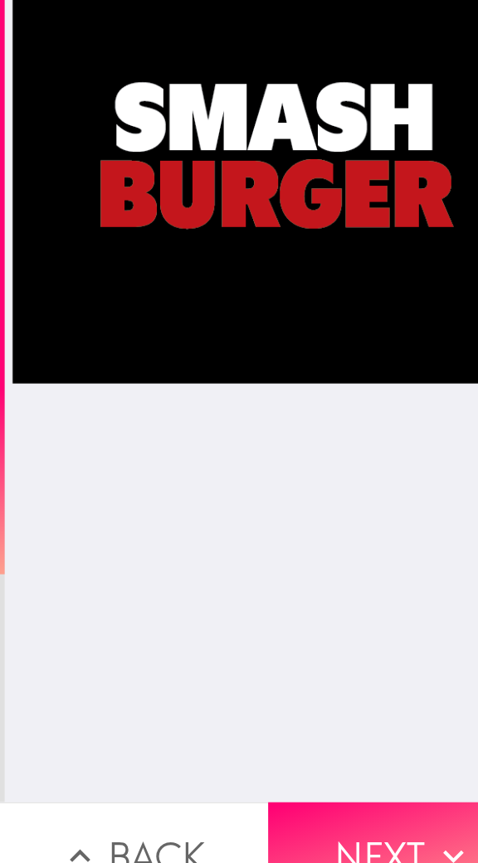
click at [232, 429] on div at bounding box center [241, 384] width 460 height 768
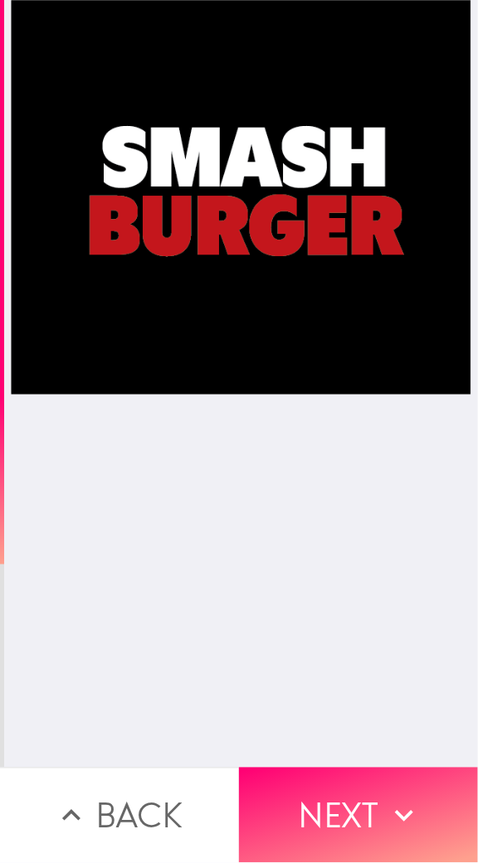
click at [314, 790] on button "Next" at bounding box center [358, 815] width 239 height 95
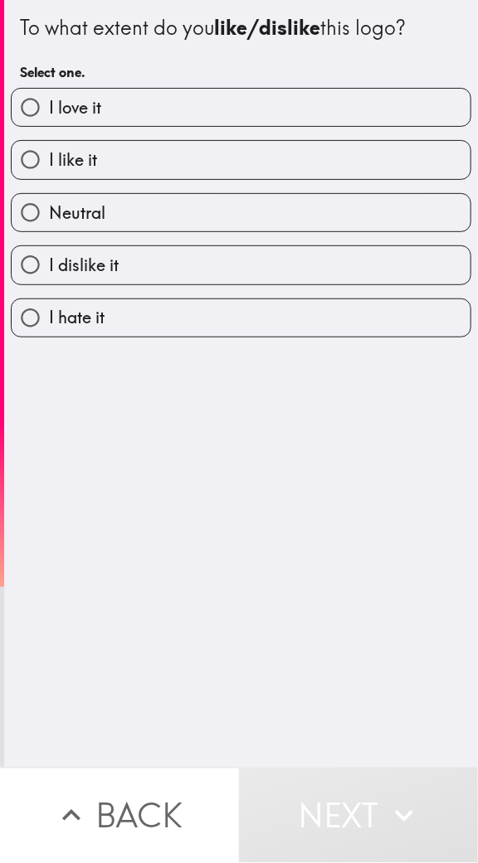
click at [85, 147] on label "I like it" at bounding box center [241, 159] width 459 height 37
click at [49, 147] on input "I like it" at bounding box center [30, 159] width 37 height 37
radio input "true"
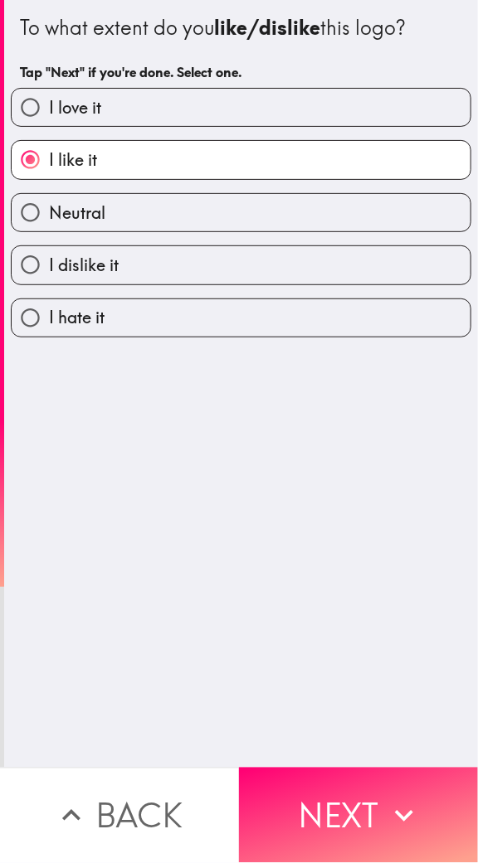
click at [337, 790] on button "Next" at bounding box center [358, 815] width 239 height 95
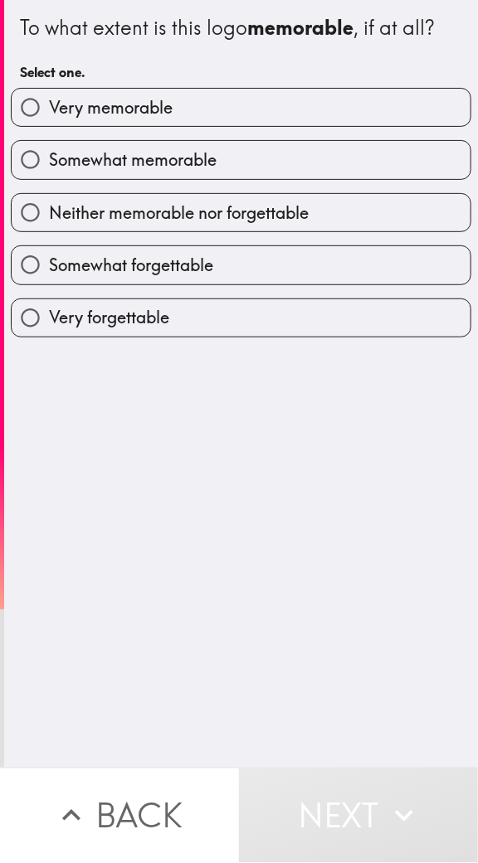
click at [72, 122] on label "Very memorable" at bounding box center [241, 107] width 459 height 37
click at [49, 122] on input "Very memorable" at bounding box center [30, 107] width 37 height 37
radio input "true"
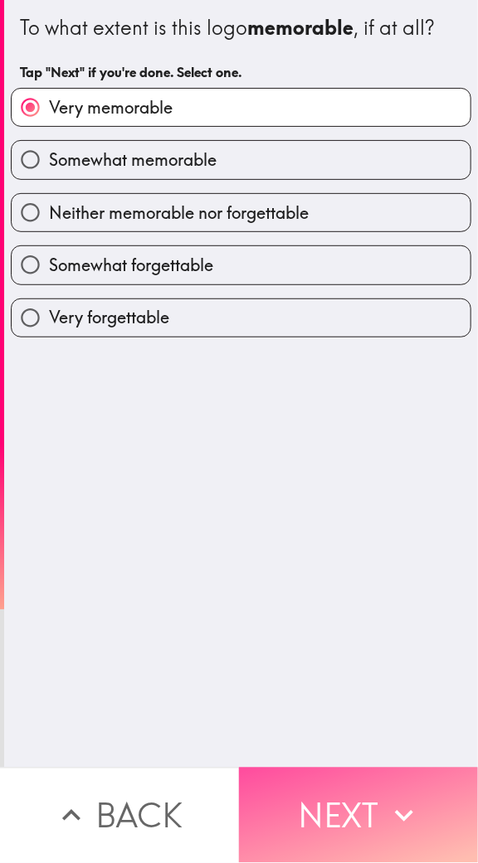
click at [321, 804] on button "Next" at bounding box center [358, 815] width 239 height 95
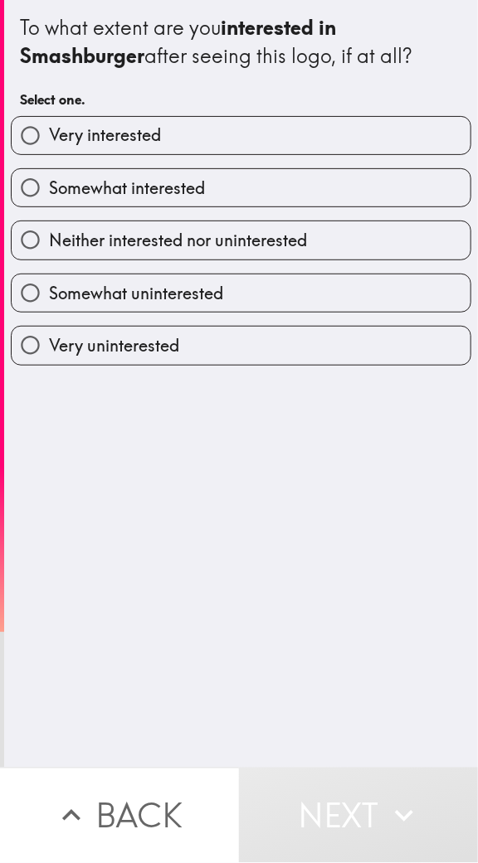
click at [66, 135] on span "Very interested" at bounding box center [105, 135] width 112 height 23
click at [49, 135] on input "Very interested" at bounding box center [30, 135] width 37 height 37
radio input "true"
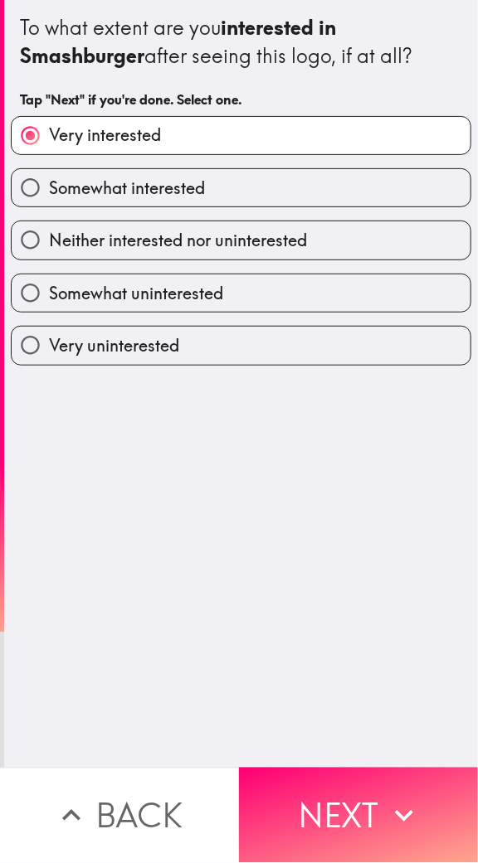
click at [310, 805] on button "Next" at bounding box center [358, 815] width 239 height 95
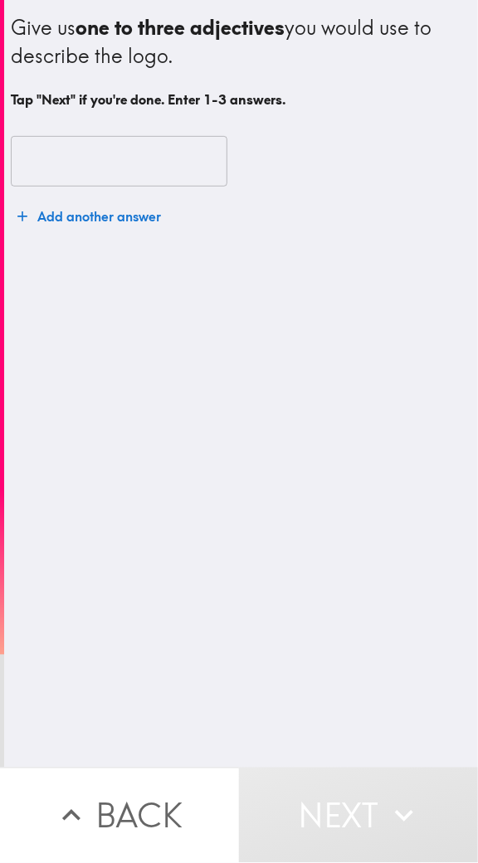
click at [75, 156] on input "text" at bounding box center [119, 161] width 216 height 51
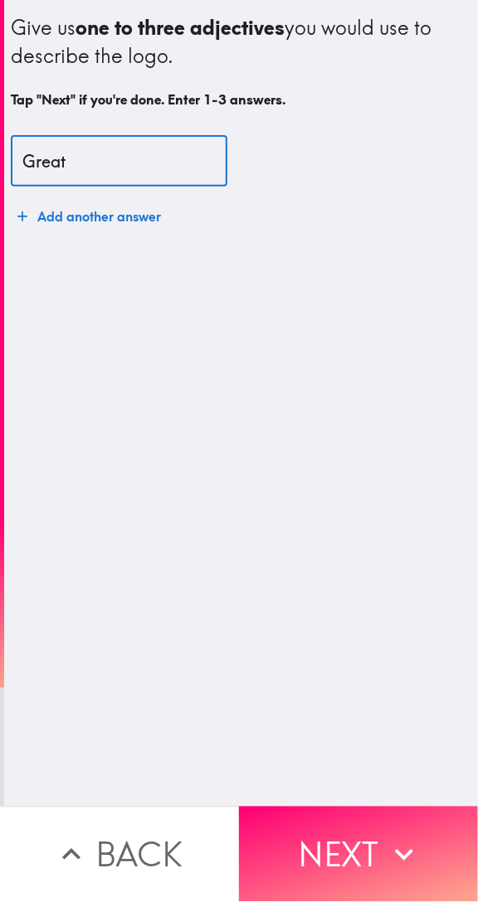
type input "Great"
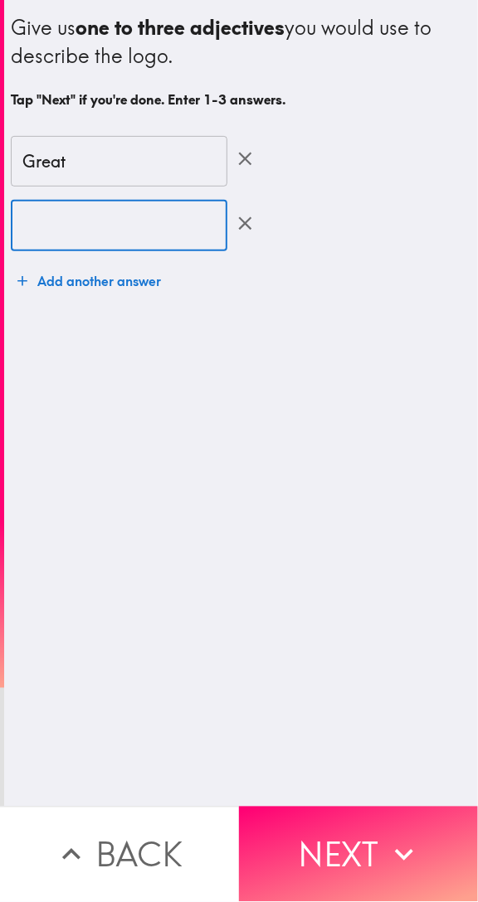
click at [71, 221] on input "text" at bounding box center [119, 225] width 216 height 51
type input "Fun"
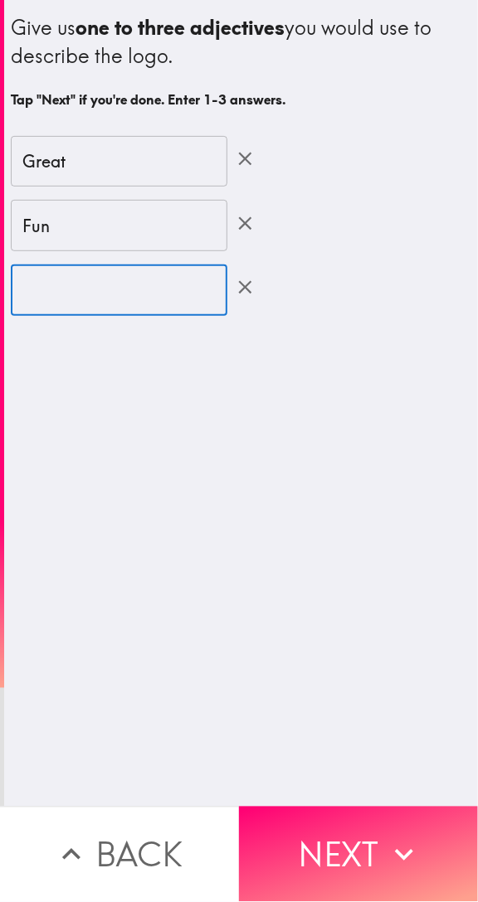
click at [52, 296] on input "text" at bounding box center [119, 290] width 216 height 51
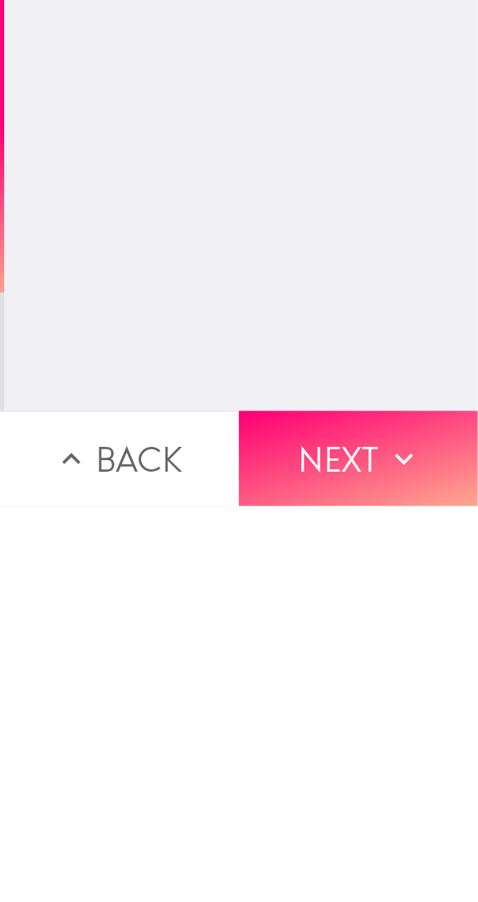
type input "Running"
click at [313, 838] on button "Next" at bounding box center [358, 854] width 239 height 95
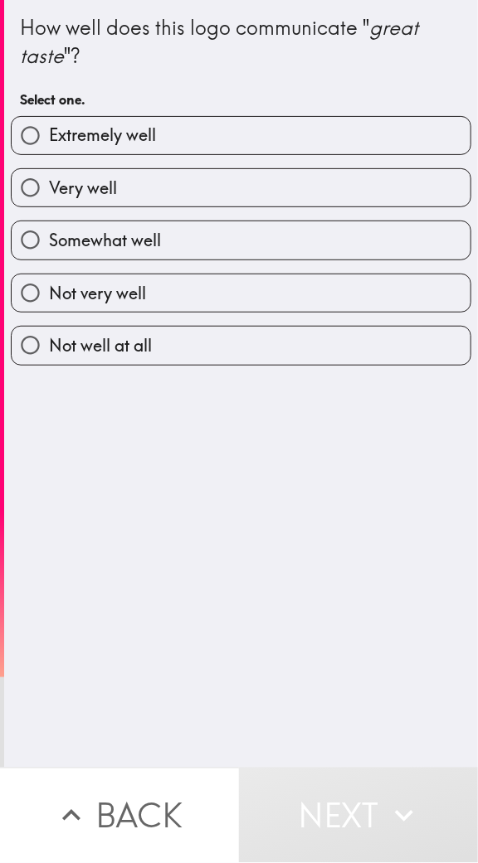
click at [86, 143] on span "Extremely well" at bounding box center [102, 135] width 107 height 23
click at [49, 143] on input "Extremely well" at bounding box center [30, 135] width 37 height 37
radio input "true"
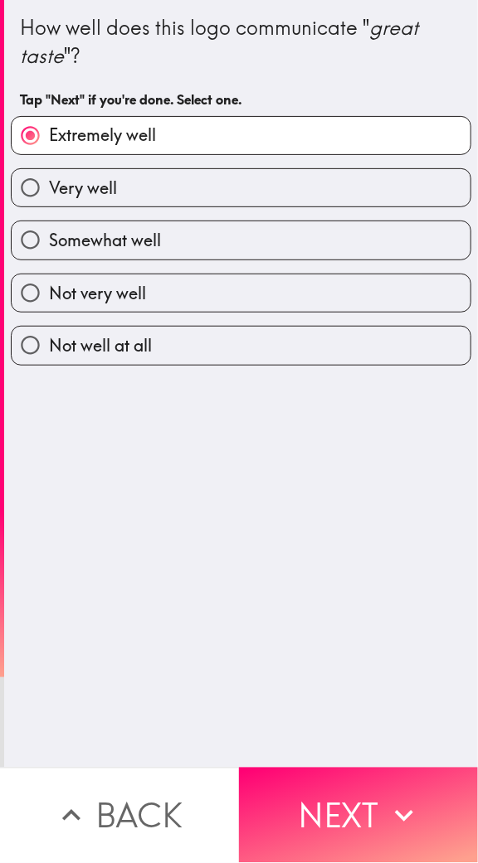
click at [340, 804] on button "Next" at bounding box center [358, 815] width 239 height 95
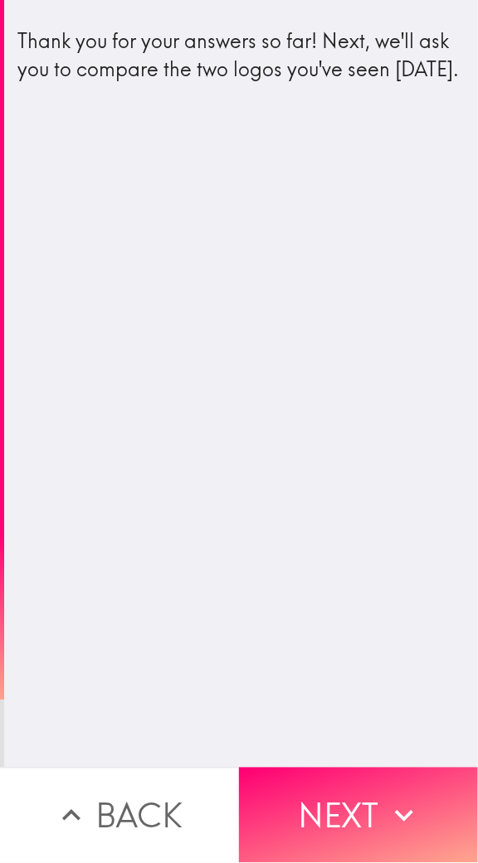
click at [346, 820] on button "Next" at bounding box center [358, 815] width 239 height 95
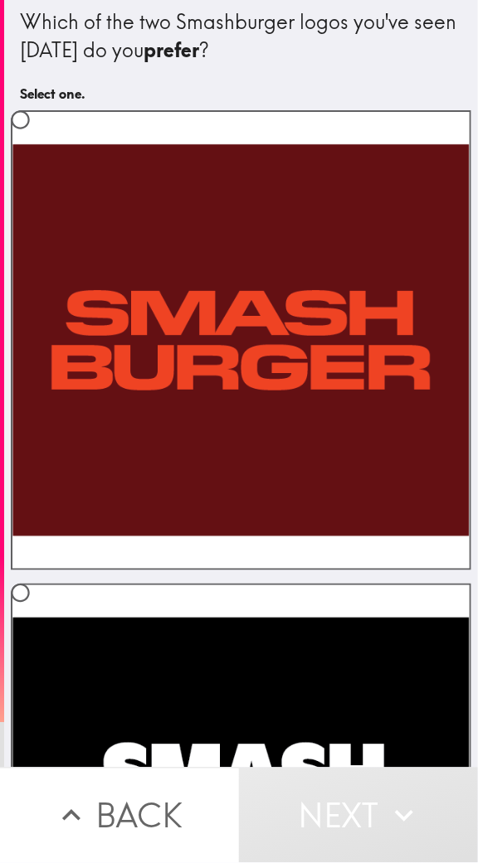
scroll to position [7, 0]
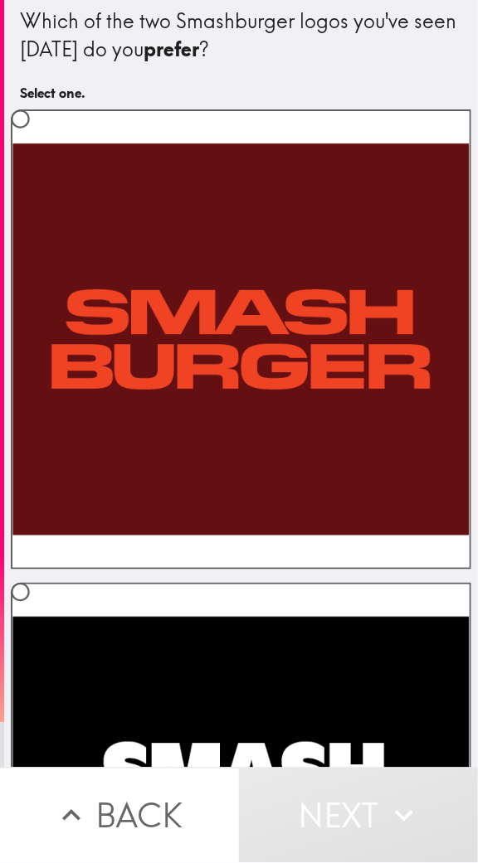
click at [38, 113] on input "radio" at bounding box center [20, 118] width 37 height 37
radio input "true"
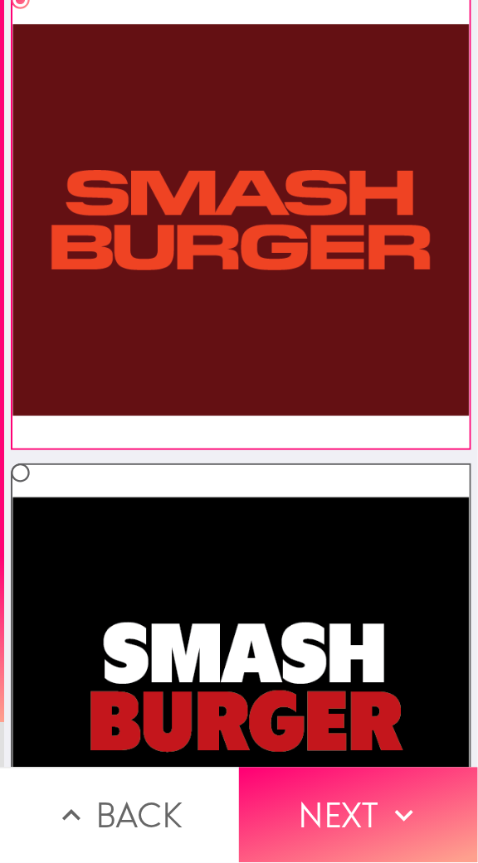
scroll to position [334, 0]
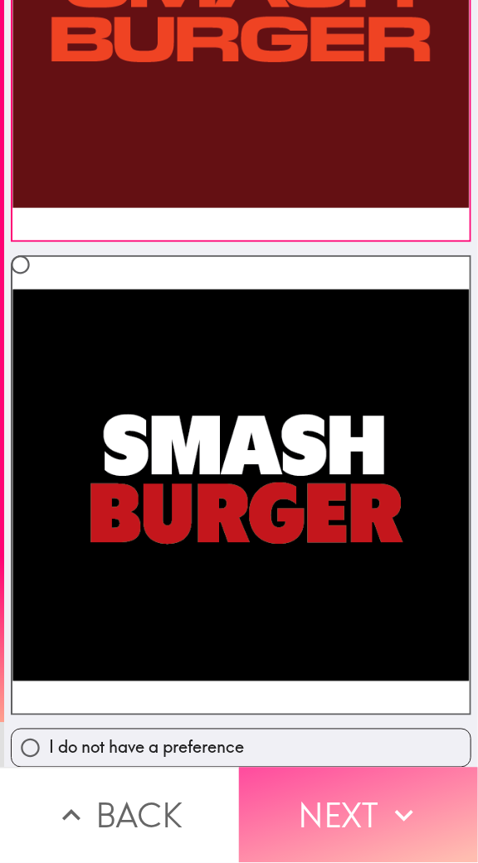
click at [319, 810] on button "Next" at bounding box center [358, 815] width 239 height 95
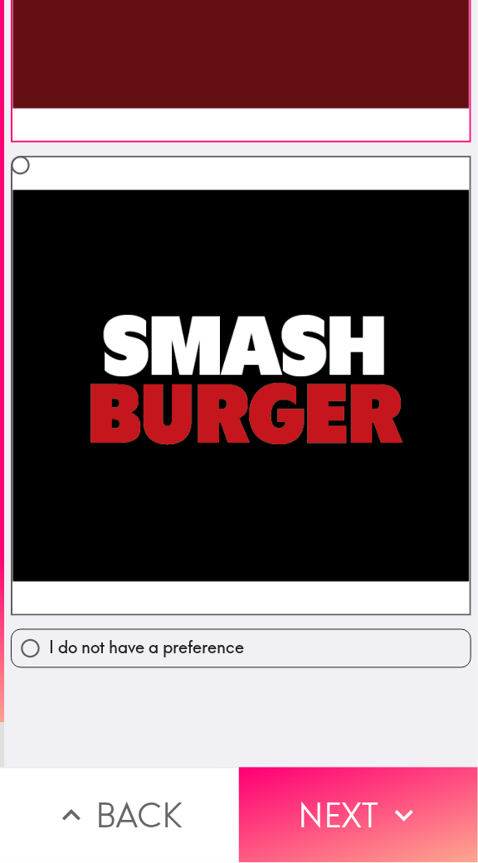
scroll to position [0, 0]
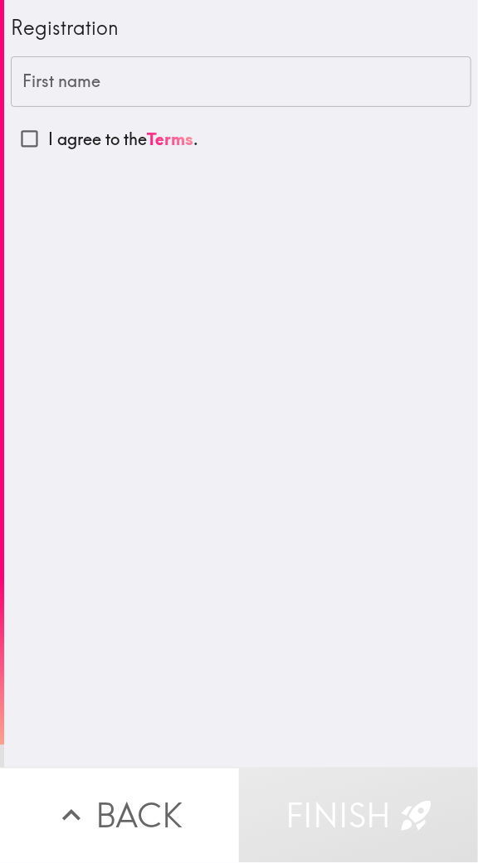
click at [163, 76] on input "First name" at bounding box center [241, 81] width 460 height 51
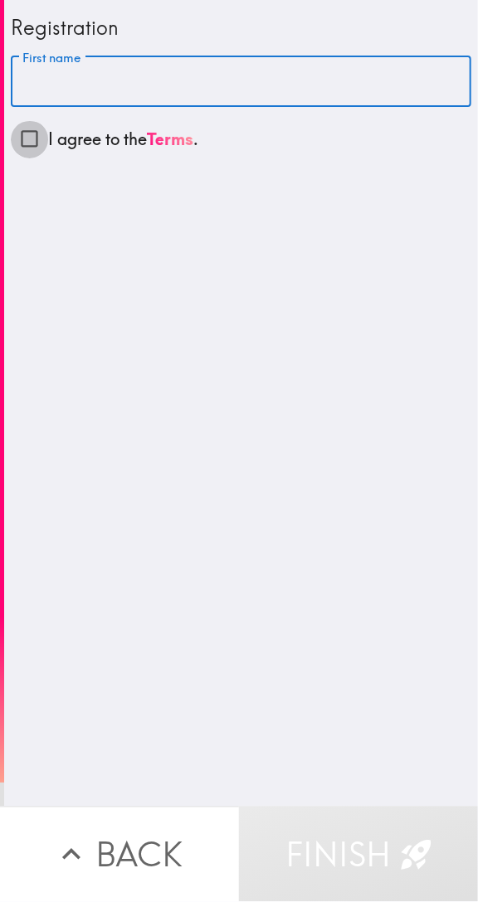
click at [45, 135] on input "I agree to the Terms ." at bounding box center [29, 138] width 37 height 37
checkbox input "true"
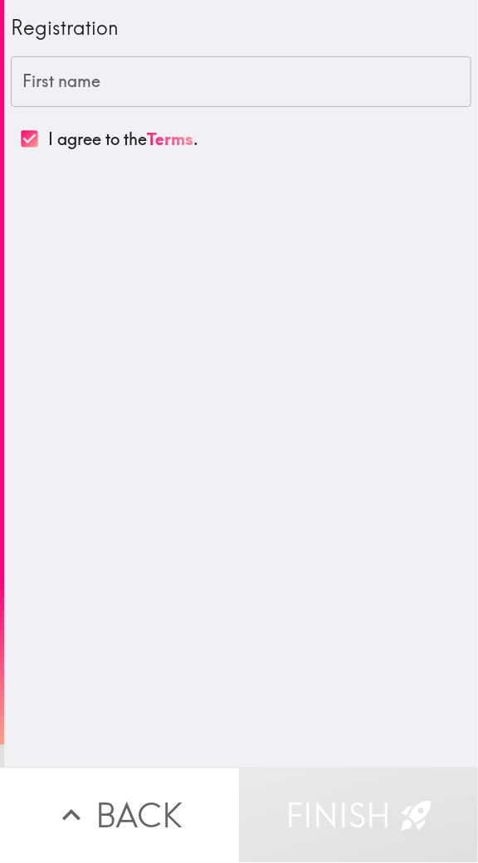
click at [116, 86] on input "First name" at bounding box center [241, 81] width 460 height 51
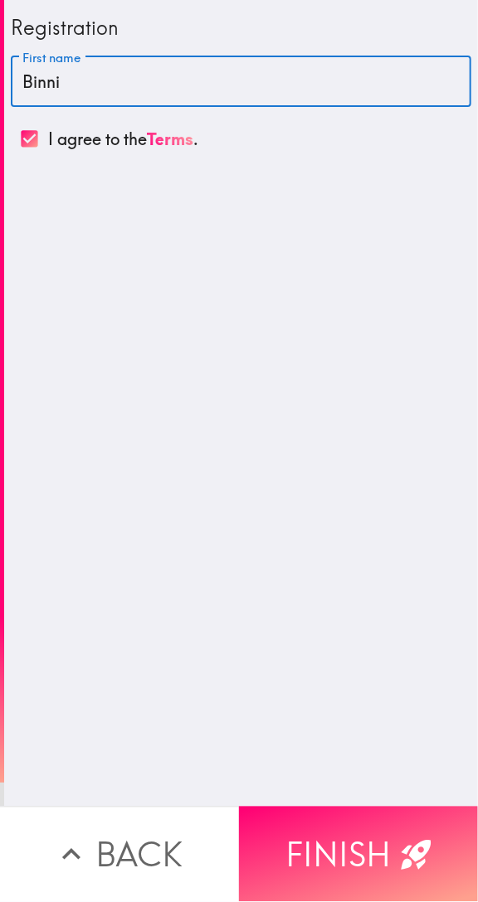
type input "Binnie"
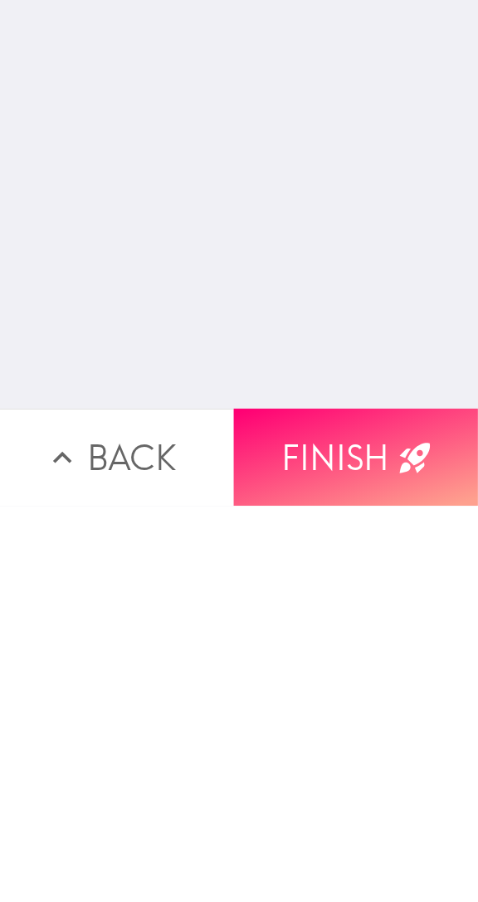
click at [322, 862] on button "Finish" at bounding box center [358, 854] width 239 height 95
